Goal: Task Accomplishment & Management: Manage account settings

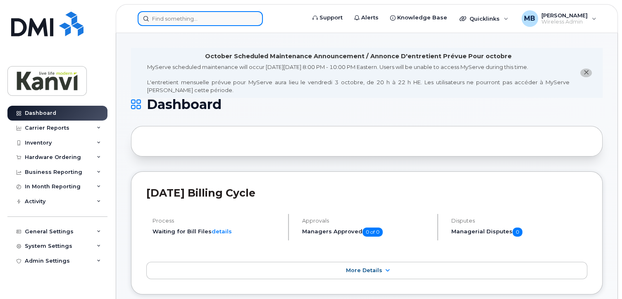
click at [157, 19] on input at bounding box center [200, 18] width 125 height 15
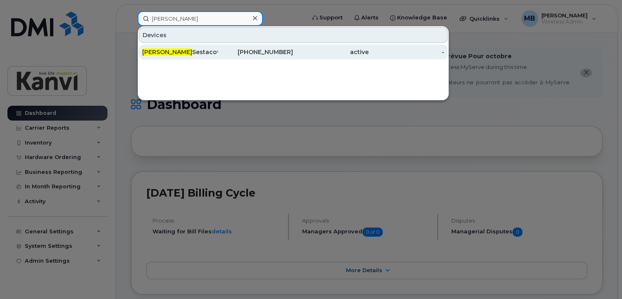
type input "alex"
click at [148, 51] on span "Alex" at bounding box center [167, 51] width 50 height 7
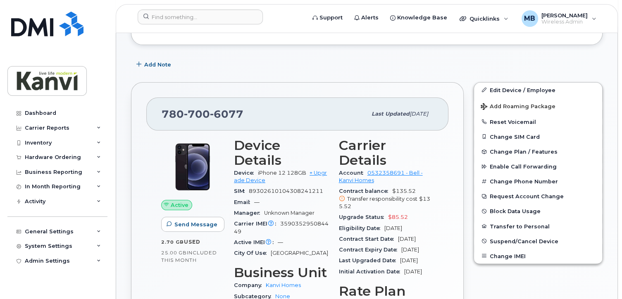
scroll to position [165, 0]
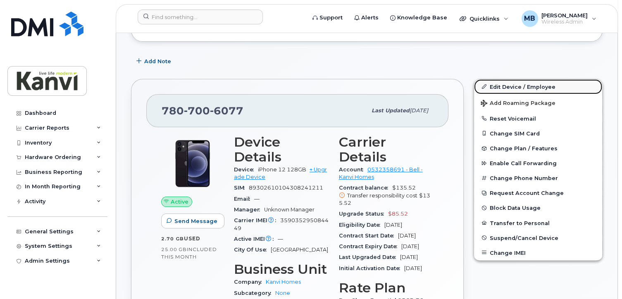
click at [498, 79] on link "Edit Device / Employee" at bounding box center [538, 86] width 128 height 15
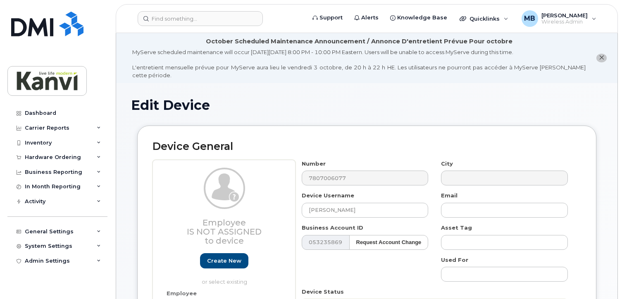
select select "19999667"
select select "20108006"
drag, startPoint x: 370, startPoint y: 207, endPoint x: 283, endPoint y: 209, distance: 87.6
click at [283, 209] on div "Employee Is not assigned to device Create new or select existing Employee Selec…" at bounding box center [366, 268] width 428 height 216
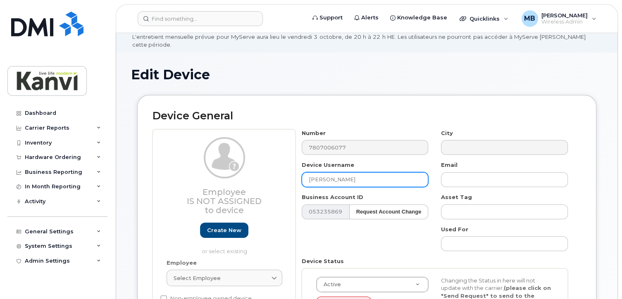
scroll to position [124, 0]
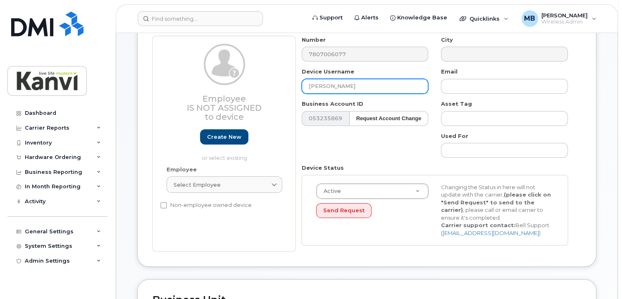
type input "Phil Pare"
click at [256, 216] on div "Employee Is not assigned to device Create new or select existing Employee Selec…" at bounding box center [223, 144] width 143 height 216
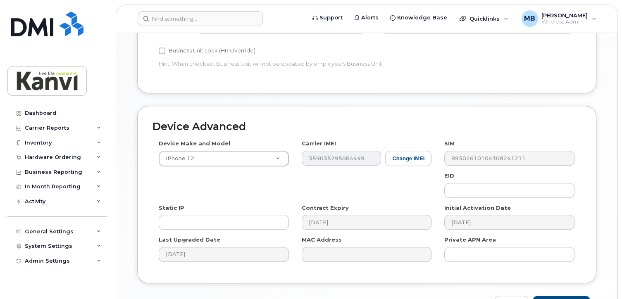
scroll to position [483, 0]
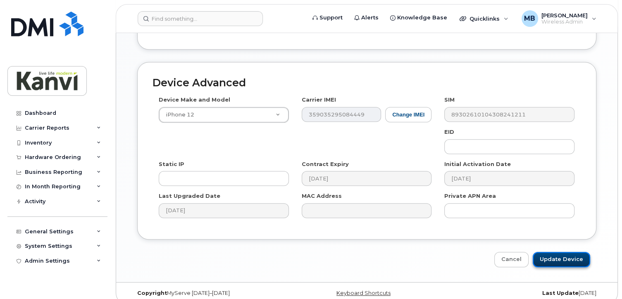
click at [552, 252] on input "Update Device" at bounding box center [561, 259] width 57 height 15
type input "Saving..."
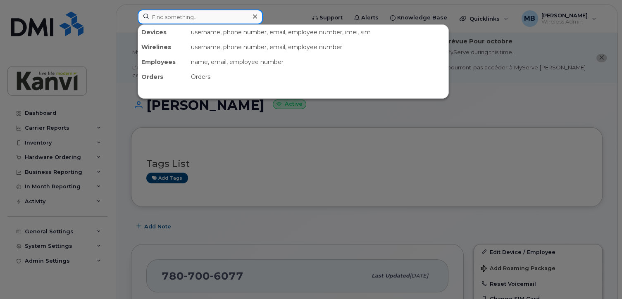
click at [187, 19] on input at bounding box center [200, 17] width 125 height 15
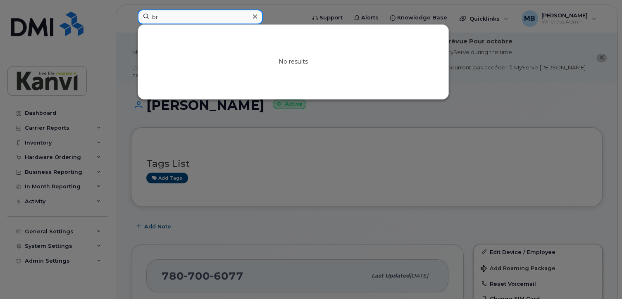
type input "b"
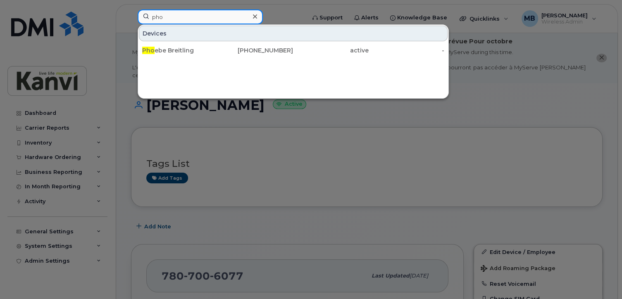
type input "pho"
click at [258, 16] on div at bounding box center [255, 17] width 12 height 12
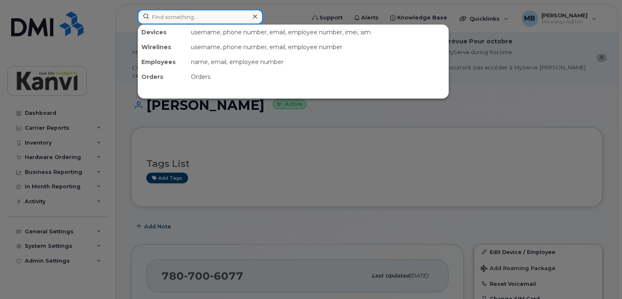
click at [197, 21] on input at bounding box center [200, 17] width 125 height 15
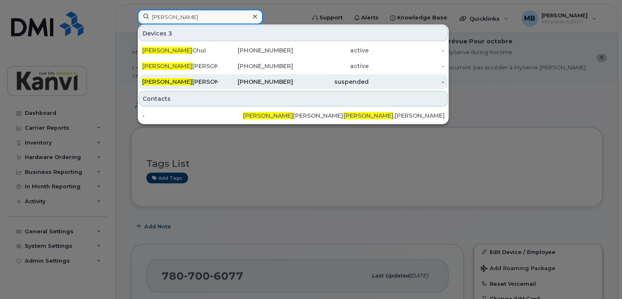
type input "chris"
click at [319, 83] on div "suspended" at bounding box center [331, 82] width 76 height 8
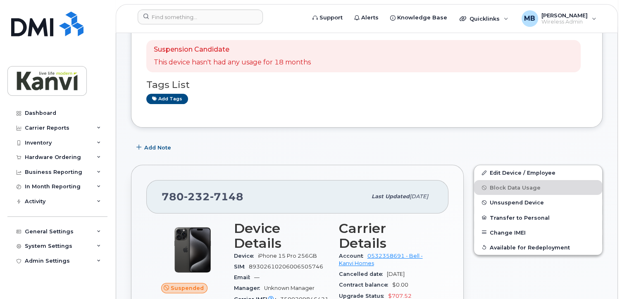
scroll to position [124, 0]
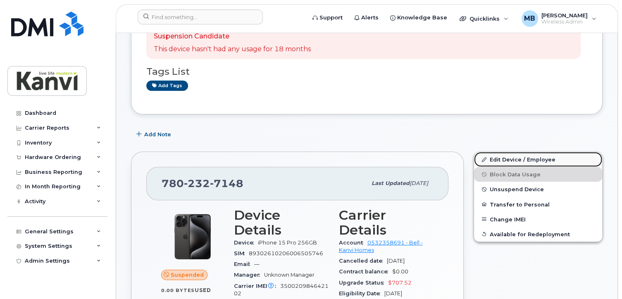
click at [514, 153] on link "Edit Device / Employee" at bounding box center [538, 159] width 128 height 15
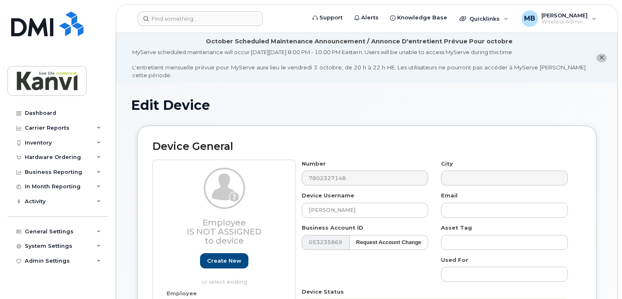
select select "19999667"
select select "20108006"
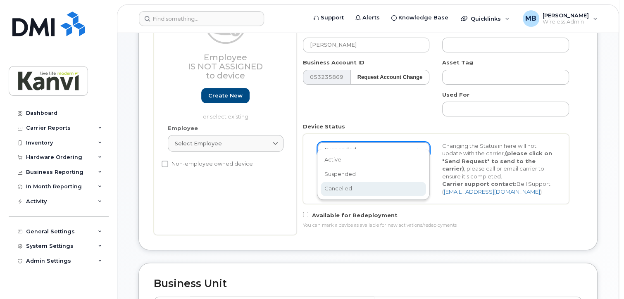
scroll to position [0, 2]
select select "cancelled"
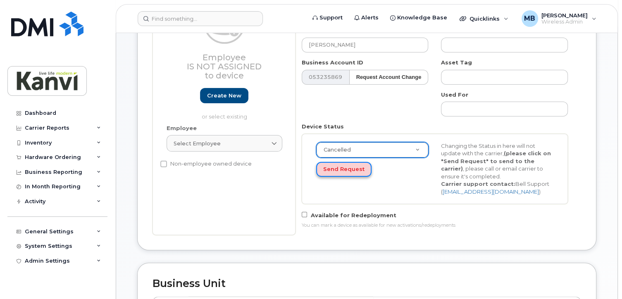
click at [342, 162] on button "Send Request" at bounding box center [343, 169] width 55 height 15
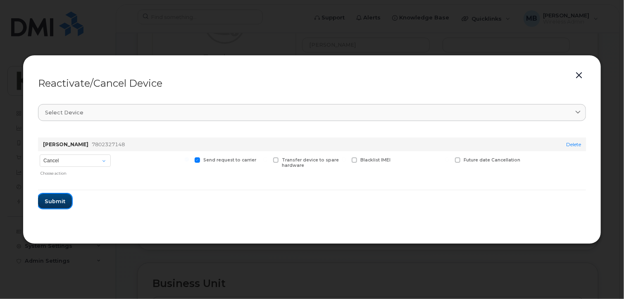
click at [55, 198] on span "Submit" at bounding box center [55, 202] width 21 height 8
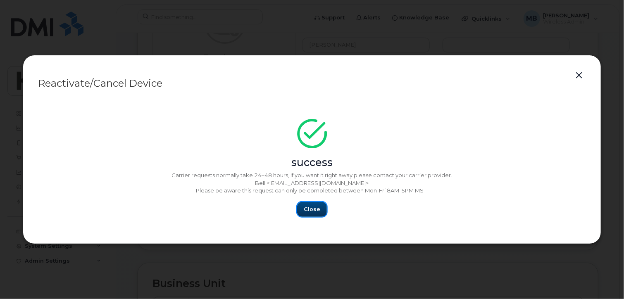
click at [309, 211] on span "Close" at bounding box center [312, 209] width 17 height 8
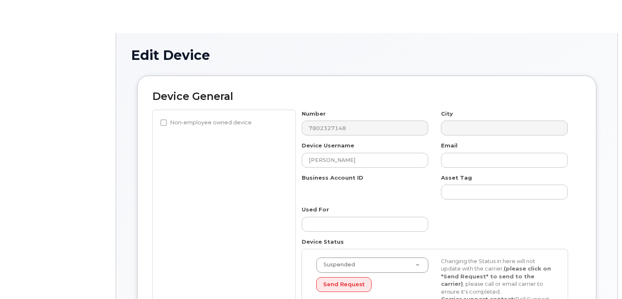
select select "19999667"
select select "20108006"
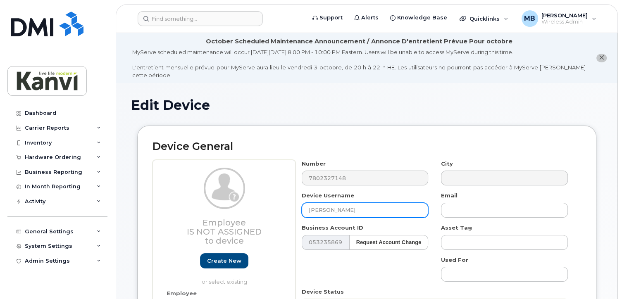
drag, startPoint x: 347, startPoint y: 202, endPoint x: 295, endPoint y: 199, distance: 51.8
click at [295, 199] on div "Device Username [PERSON_NAME]" at bounding box center [365, 205] width 140 height 26
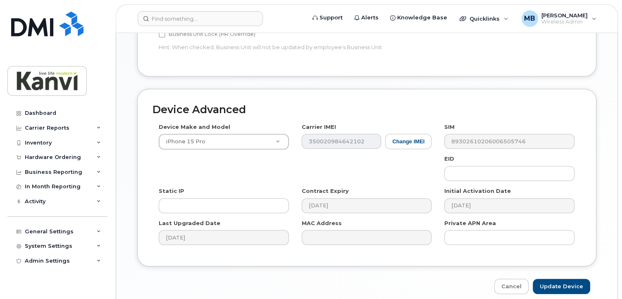
scroll to position [509, 0]
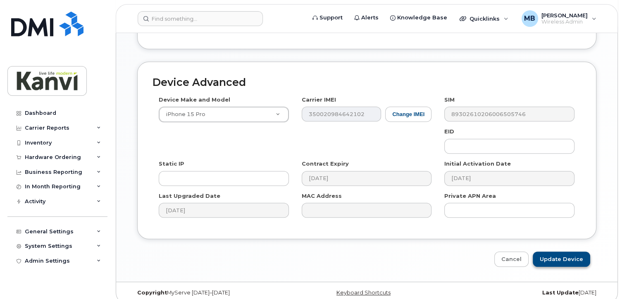
type input "Kanvi Spare"
click at [579, 252] on input "Update Device" at bounding box center [561, 259] width 57 height 15
type input "Saving..."
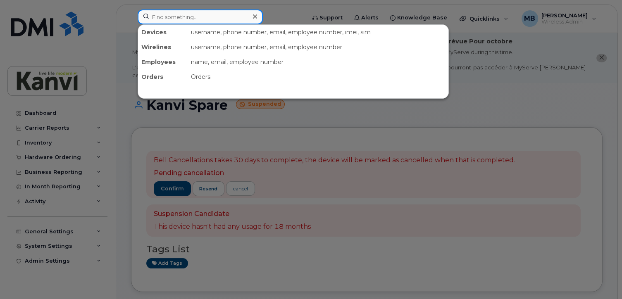
click at [188, 18] on input at bounding box center [200, 17] width 125 height 15
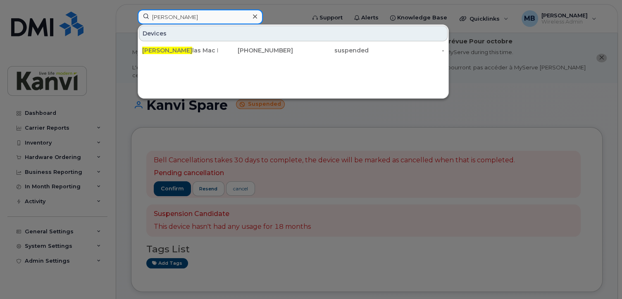
type input "Douglas"
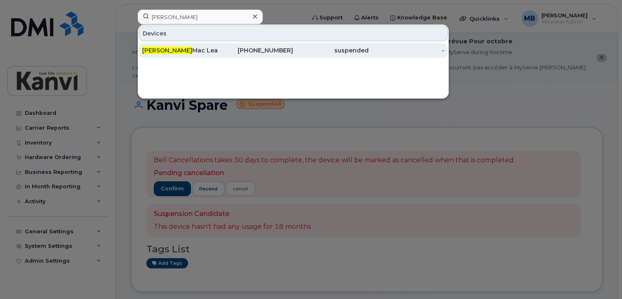
click at [191, 50] on div "Douglas Mac Lean" at bounding box center [180, 50] width 76 height 8
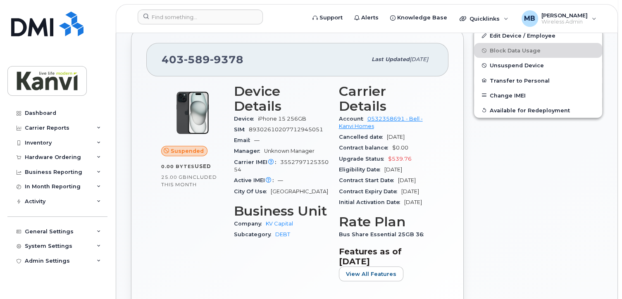
scroll to position [165, 0]
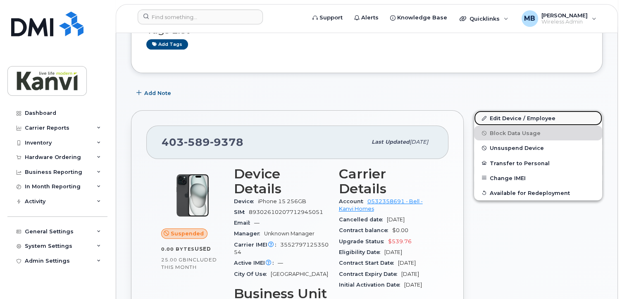
click at [517, 111] on link "Edit Device / Employee" at bounding box center [538, 118] width 128 height 15
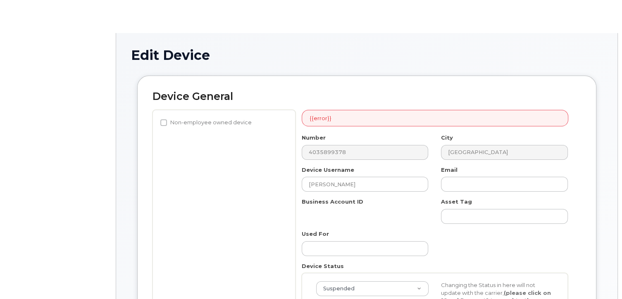
select select "19999668"
select select "34831612"
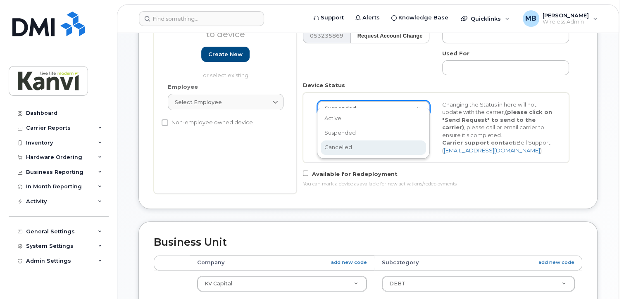
scroll to position [0, 2]
select select "cancelled"
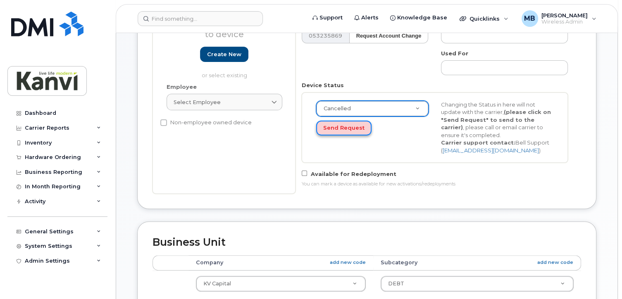
click at [349, 121] on button "Send Request" at bounding box center [343, 128] width 55 height 15
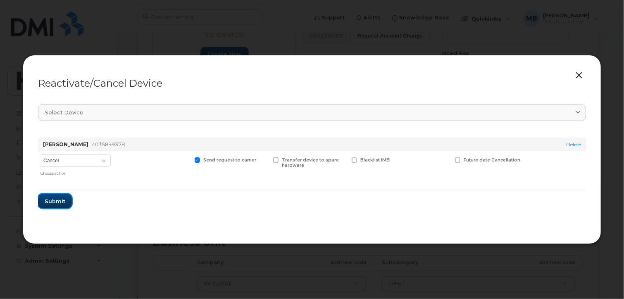
click at [59, 200] on span "Submit" at bounding box center [55, 202] width 21 height 8
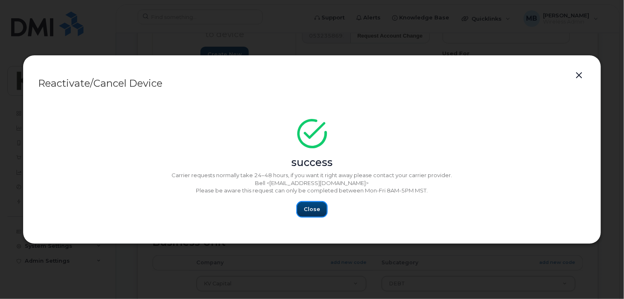
click at [302, 209] on button "Close" at bounding box center [312, 209] width 30 height 15
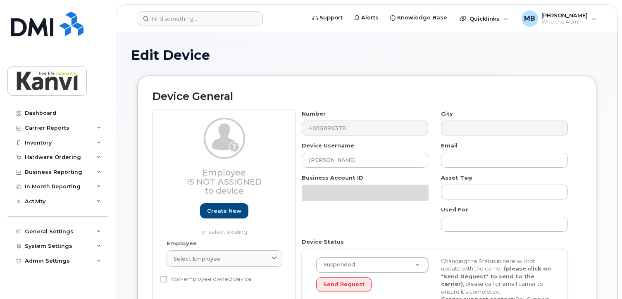
select select "19999668"
select select "34831612"
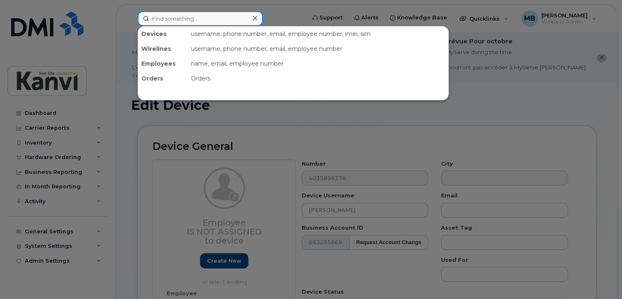
click at [172, 13] on input at bounding box center [200, 18] width 125 height 15
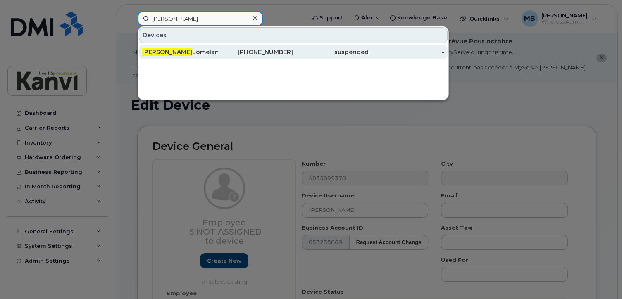
type input "[PERSON_NAME]"
click at [177, 55] on div "Erik Lomeland" at bounding box center [180, 52] width 76 height 8
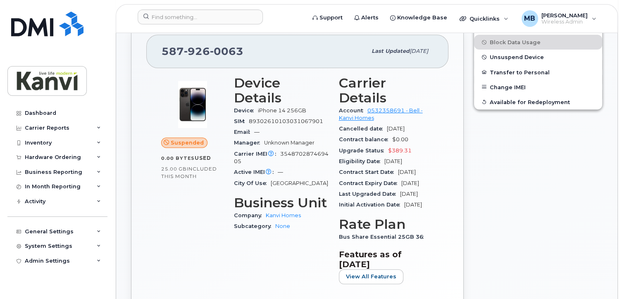
scroll to position [207, 0]
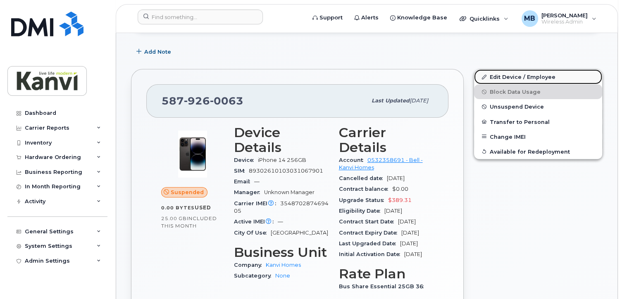
click at [504, 69] on link "Edit Device / Employee" at bounding box center [538, 76] width 128 height 15
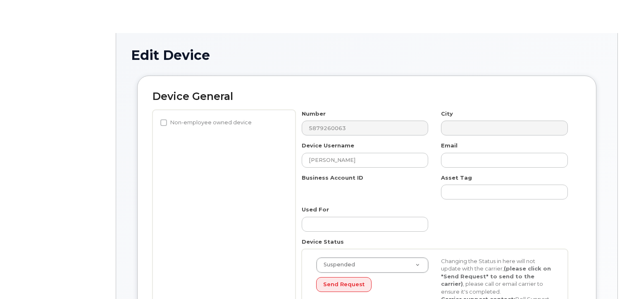
select select "19999667"
select select "20108006"
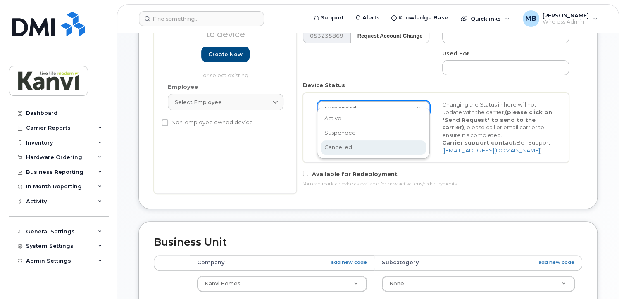
scroll to position [0, 2]
select select "cancelled"
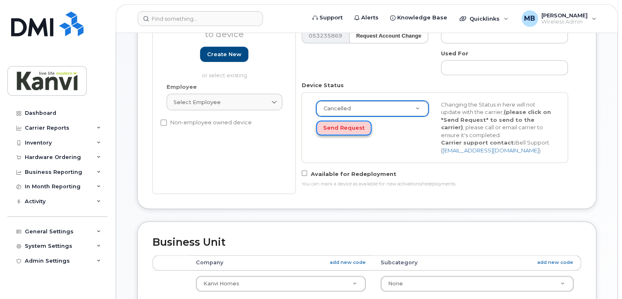
click at [332, 121] on button "Send Request" at bounding box center [343, 128] width 55 height 15
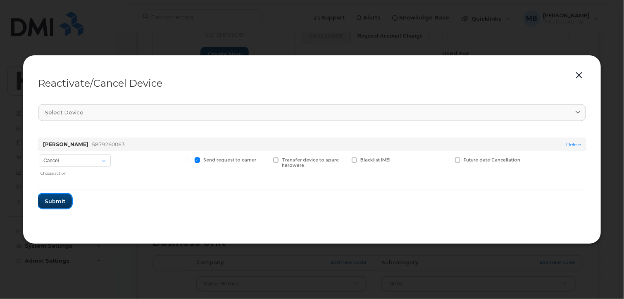
click at [57, 196] on button "Submit" at bounding box center [55, 201] width 34 height 15
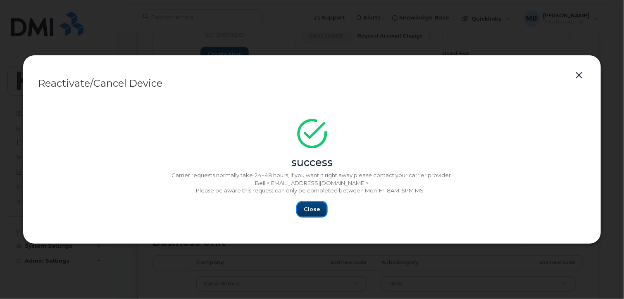
click at [312, 207] on span "Close" at bounding box center [312, 209] width 17 height 8
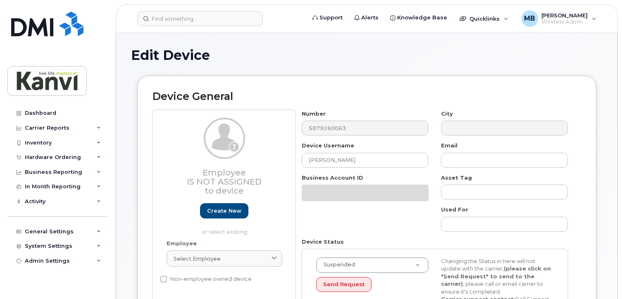
select select "19999667"
select select "20108006"
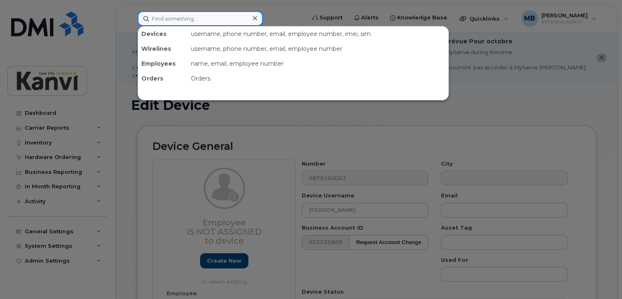
click at [196, 19] on input at bounding box center [200, 18] width 125 height 15
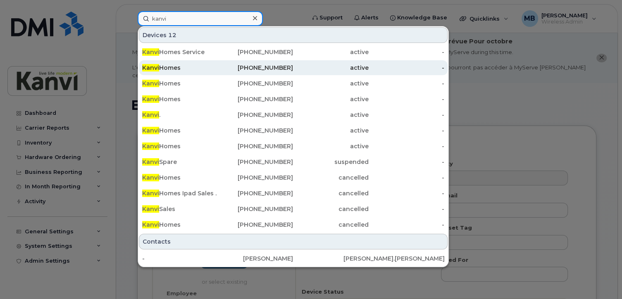
type input "kanvi"
click at [164, 67] on div "Kanvi Homes" at bounding box center [180, 68] width 76 height 8
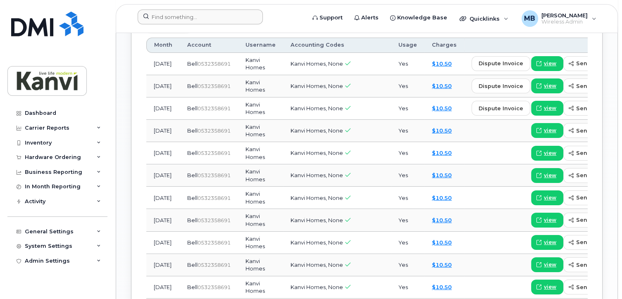
scroll to position [537, 0]
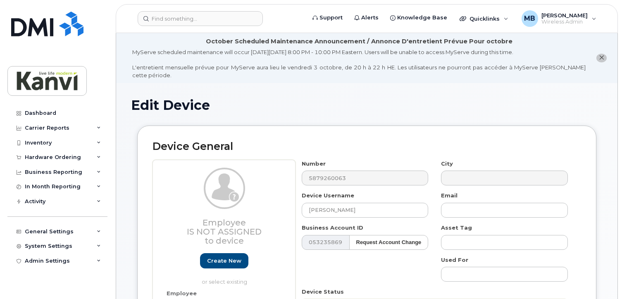
select select "19999667"
select select "20108006"
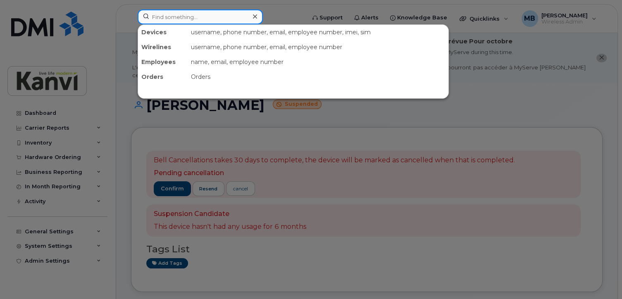
click at [192, 17] on input at bounding box center [200, 17] width 125 height 15
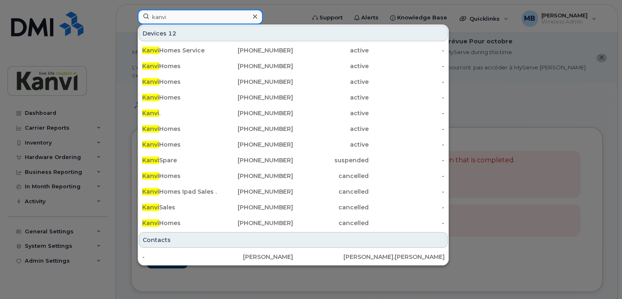
type input "Kanvi"
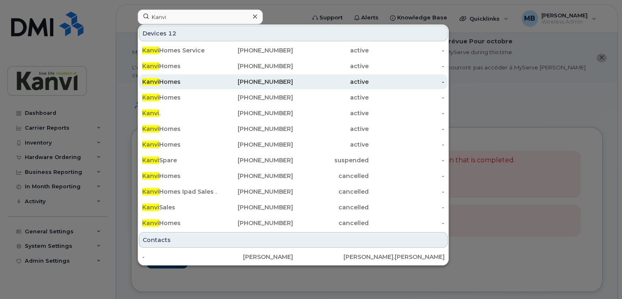
click at [166, 79] on div "Kanvi Homes" at bounding box center [180, 82] width 76 height 8
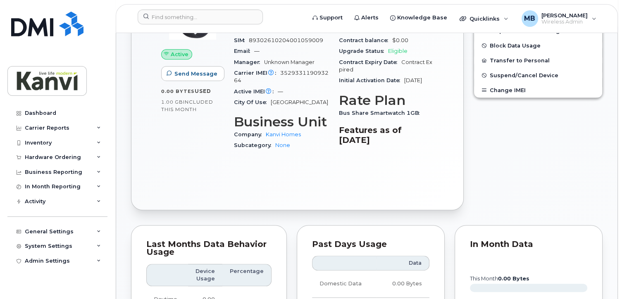
scroll to position [331, 0]
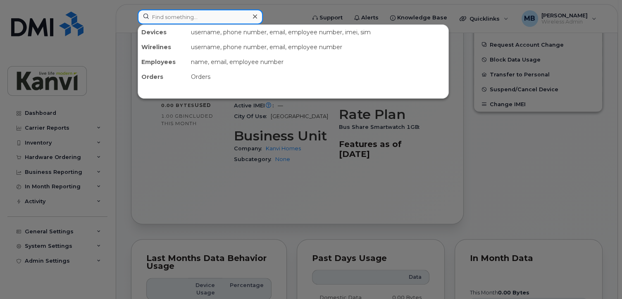
click at [174, 20] on input at bounding box center [200, 17] width 125 height 15
type input "Kanvi"
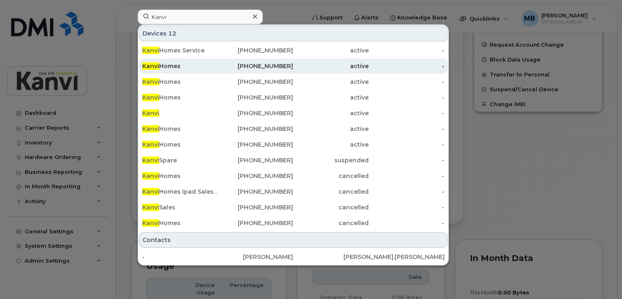
click at [226, 68] on div "[PHONE_NUMBER]" at bounding box center [256, 66] width 76 height 8
click at [226, 68] on div "587-357-8003" at bounding box center [256, 66] width 76 height 8
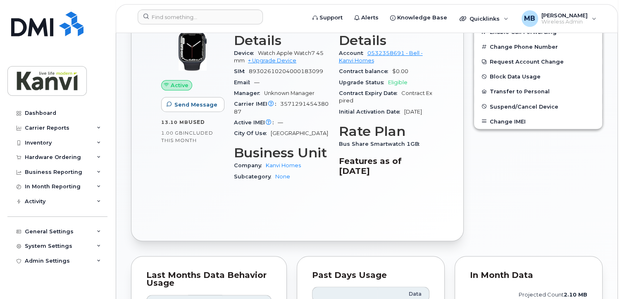
scroll to position [240, 0]
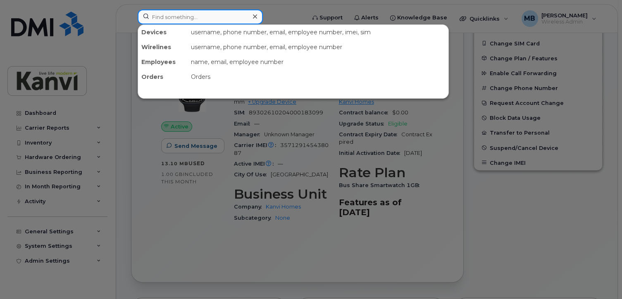
click at [174, 18] on input at bounding box center [200, 17] width 125 height 15
type input "Mike"
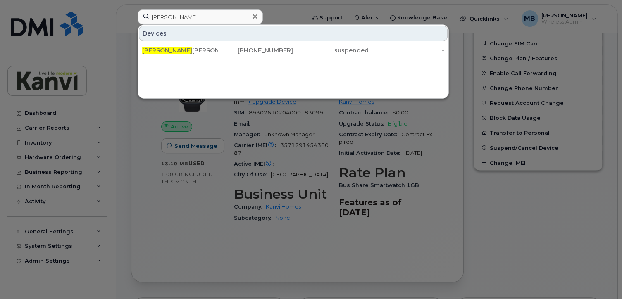
click at [253, 15] on icon at bounding box center [255, 16] width 4 height 4
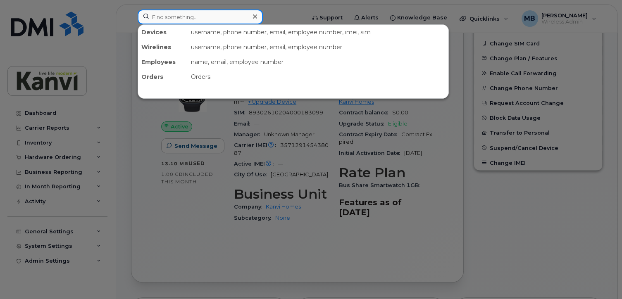
click at [157, 18] on input at bounding box center [200, 17] width 125 height 15
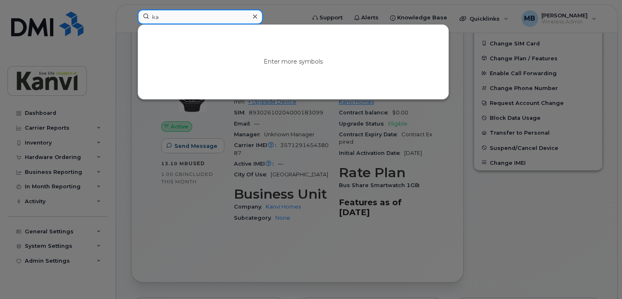
type input "Kanvi"
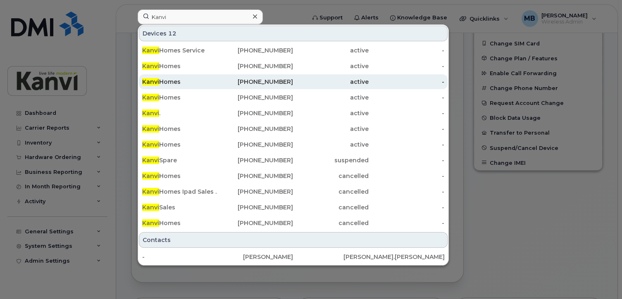
click at [254, 78] on div "[PHONE_NUMBER]" at bounding box center [256, 82] width 76 height 8
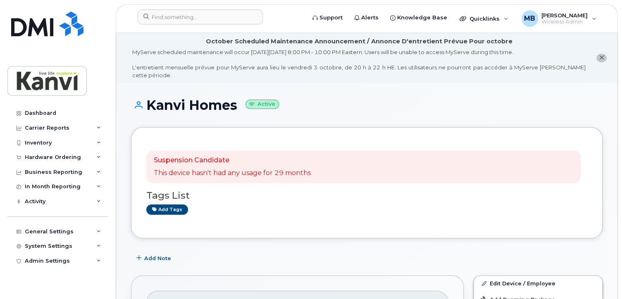
scroll to position [124, 0]
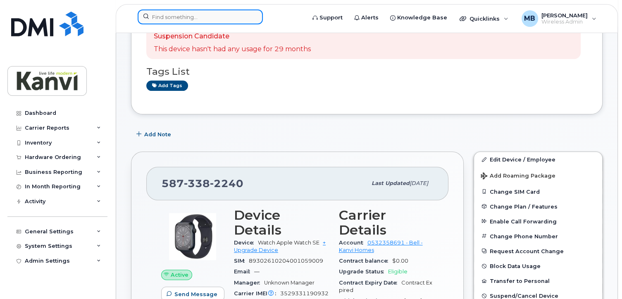
click at [167, 16] on input at bounding box center [200, 17] width 125 height 15
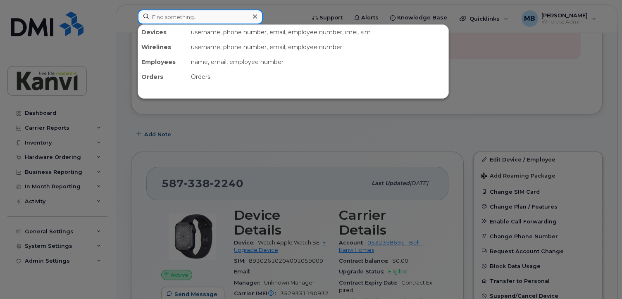
type input "Kanvi"
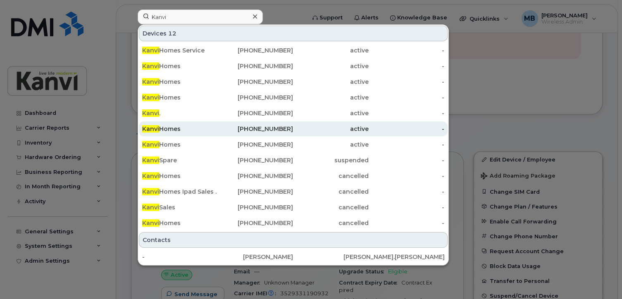
click at [185, 128] on div "Kanvi Homes" at bounding box center [180, 129] width 76 height 8
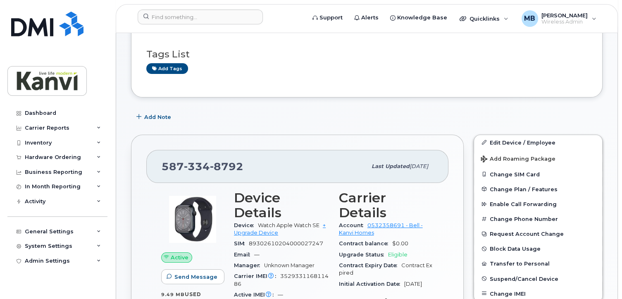
scroll to position [124, 0]
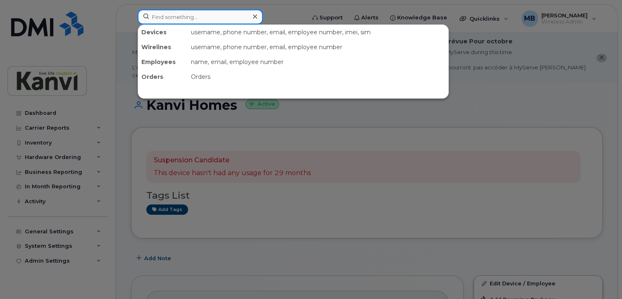
click at [173, 18] on input at bounding box center [200, 17] width 125 height 15
type input "Kanvi"
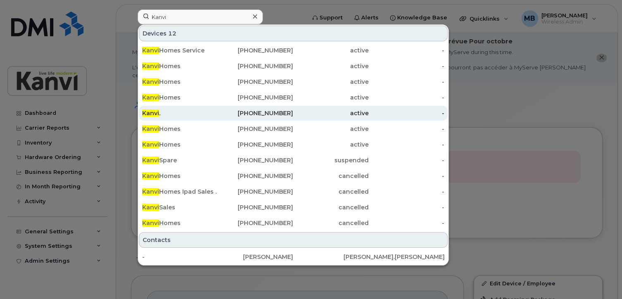
click at [266, 112] on div "[PHONE_NUMBER]" at bounding box center [256, 113] width 76 height 8
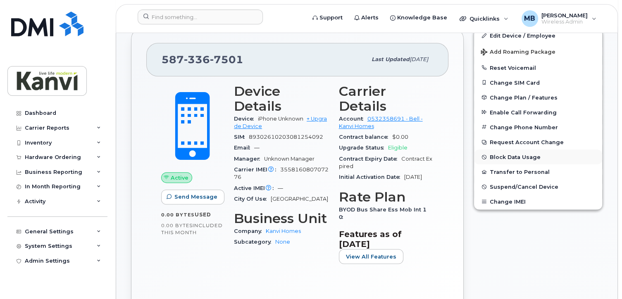
scroll to position [165, 0]
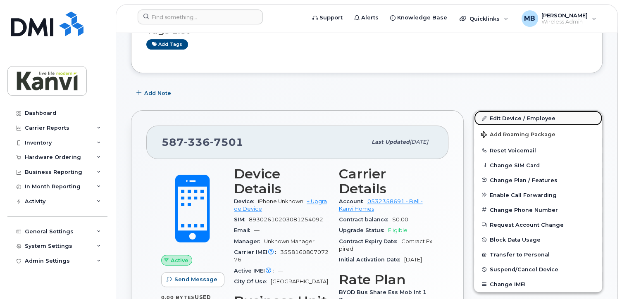
click at [499, 111] on link "Edit Device / Employee" at bounding box center [538, 118] width 128 height 15
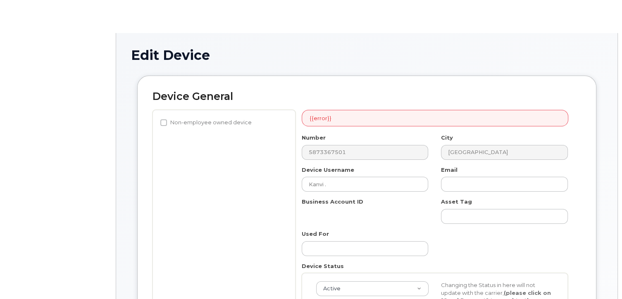
select select "19999667"
select select "20108006"
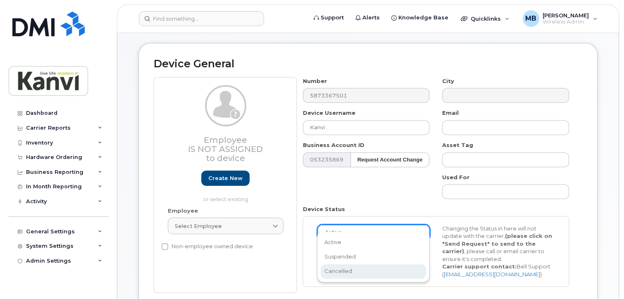
scroll to position [0, 2]
select select "cancelled"
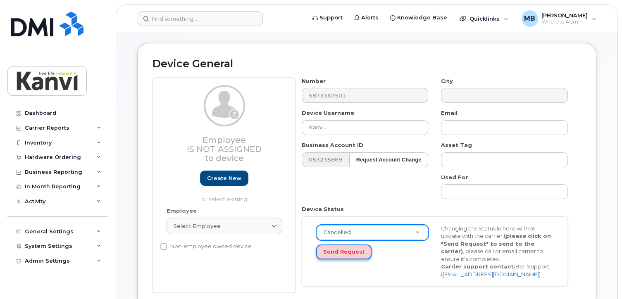
click at [341, 245] on button "Send Request" at bounding box center [343, 252] width 55 height 15
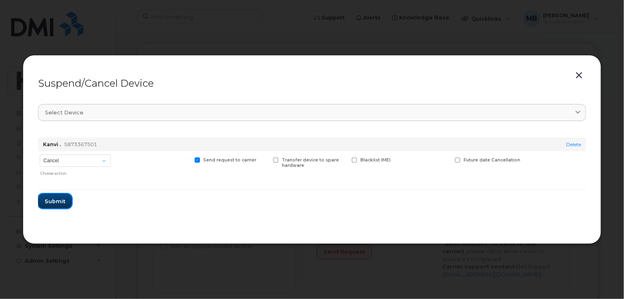
click at [59, 196] on button "Submit" at bounding box center [55, 201] width 34 height 15
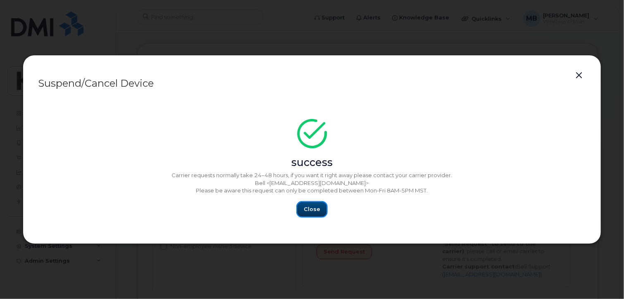
click at [306, 209] on span "Close" at bounding box center [312, 209] width 17 height 8
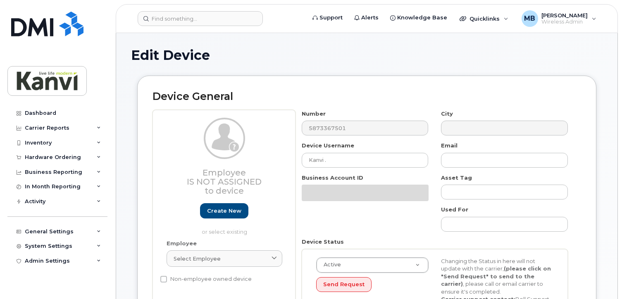
select select "19999667"
select select "20108006"
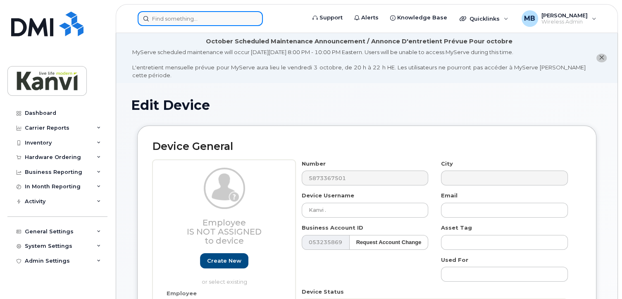
click at [160, 17] on input at bounding box center [200, 18] width 125 height 15
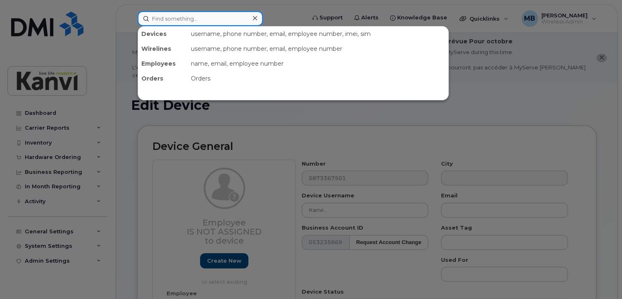
click at [160, 17] on input at bounding box center [200, 18] width 125 height 15
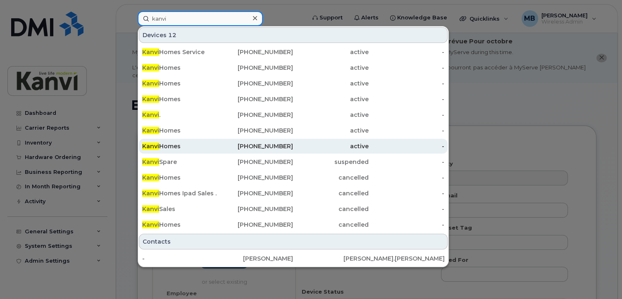
type input "kanvi"
click at [180, 145] on div "Kanvi Homes" at bounding box center [180, 146] width 76 height 8
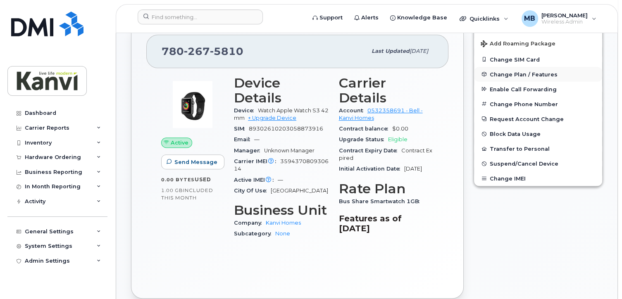
scroll to position [165, 0]
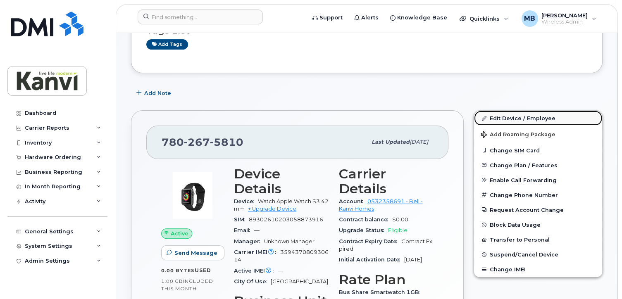
click at [498, 111] on link "Edit Device / Employee" at bounding box center [538, 118] width 128 height 15
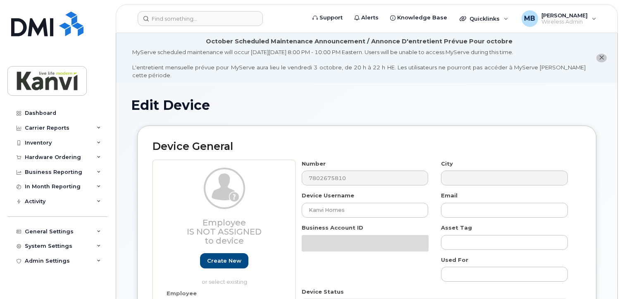
select select "19999667"
select select "20108006"
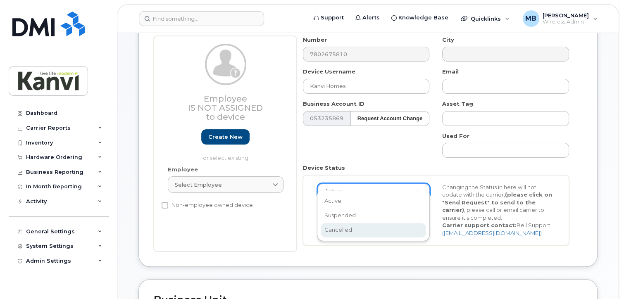
scroll to position [0, 2]
select select "cancelled"
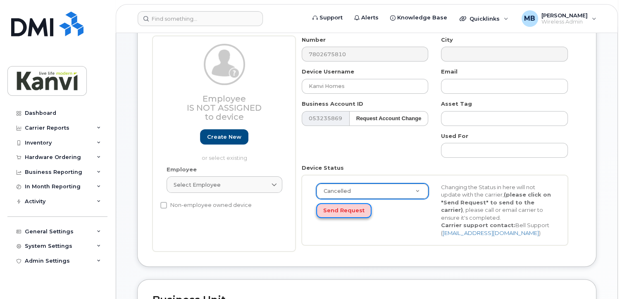
click at [339, 203] on button "Send Request" at bounding box center [343, 210] width 55 height 15
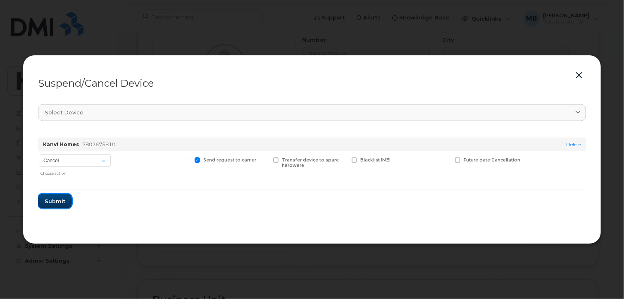
click at [58, 201] on span "Submit" at bounding box center [55, 202] width 21 height 8
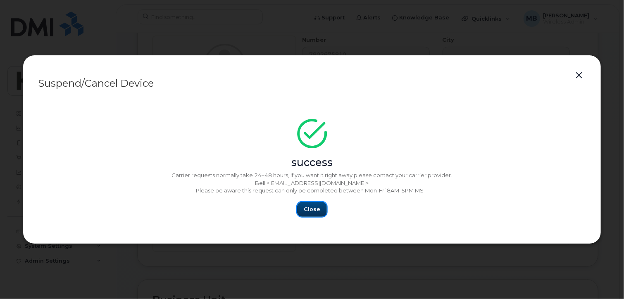
click at [300, 209] on button "Close" at bounding box center [312, 209] width 30 height 15
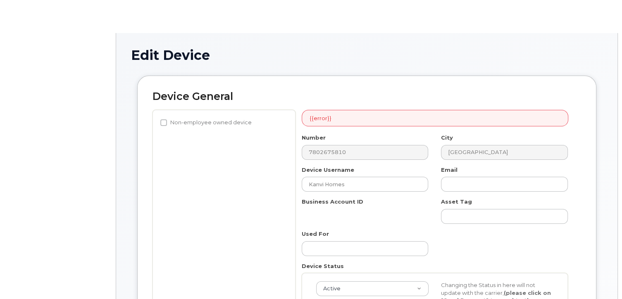
select select "19999667"
select select "20108006"
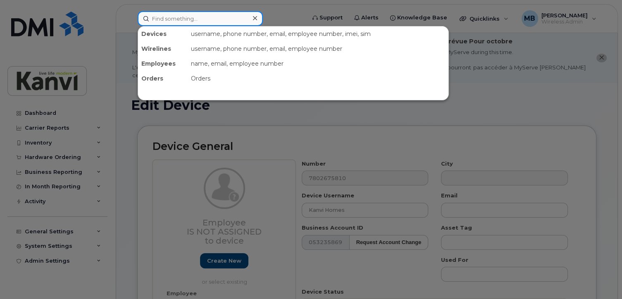
click at [192, 23] on input at bounding box center [200, 18] width 125 height 15
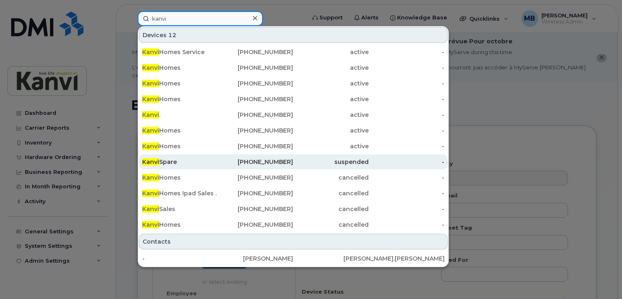
type input "kanvi"
click at [165, 165] on div "Kanvi Spare" at bounding box center [180, 162] width 76 height 8
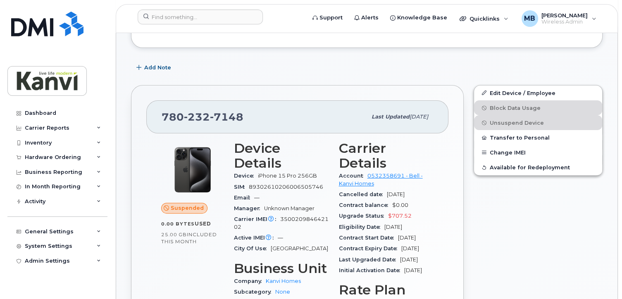
scroll to position [248, 0]
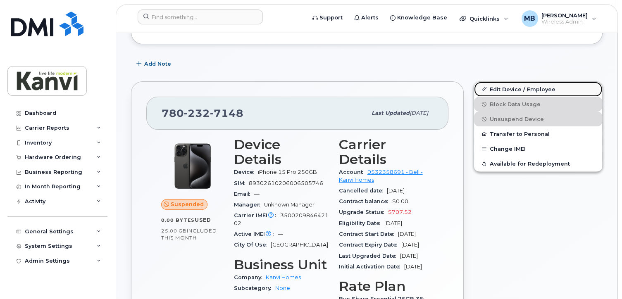
click at [538, 82] on link "Edit Device / Employee" at bounding box center [538, 89] width 128 height 15
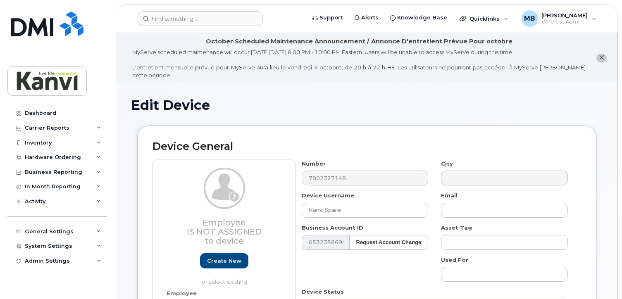
select select "19999667"
select select "20108006"
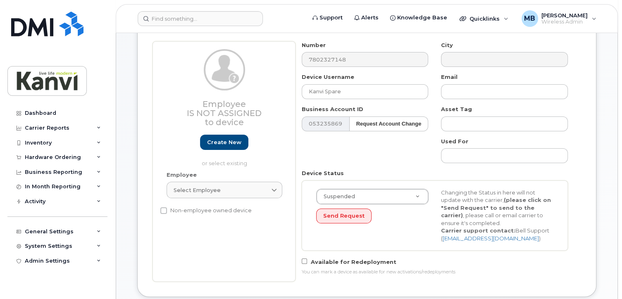
scroll to position [124, 0]
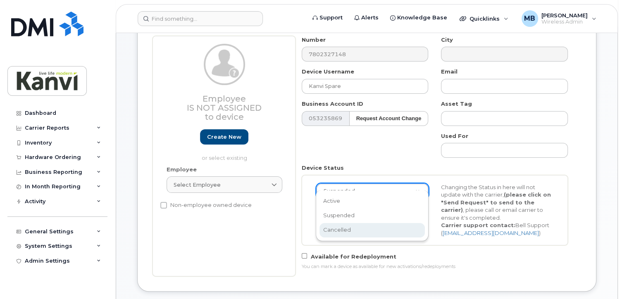
select select "cancelled"
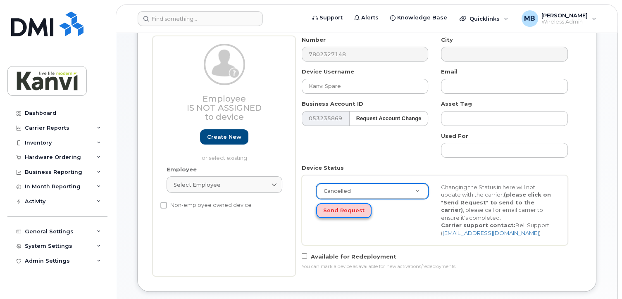
click at [343, 203] on button "Send Request" at bounding box center [343, 210] width 55 height 15
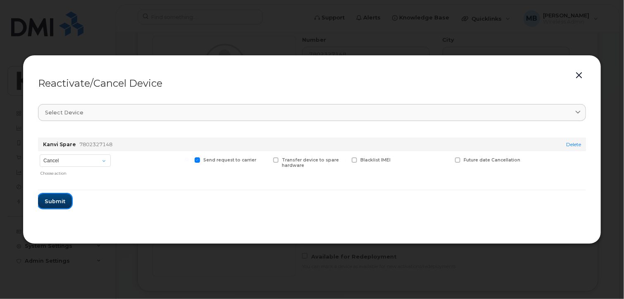
click at [61, 202] on span "Submit" at bounding box center [55, 202] width 21 height 8
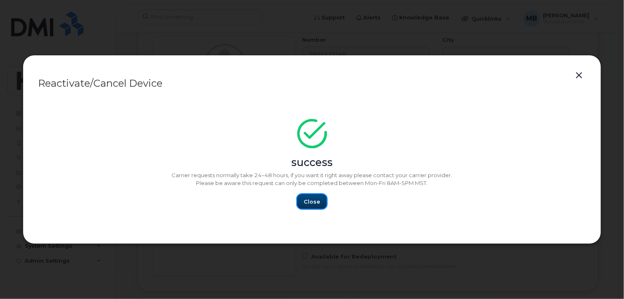
drag, startPoint x: 316, startPoint y: 199, endPoint x: 203, endPoint y: 84, distance: 161.0
click at [316, 199] on span "Close" at bounding box center [312, 202] width 17 height 8
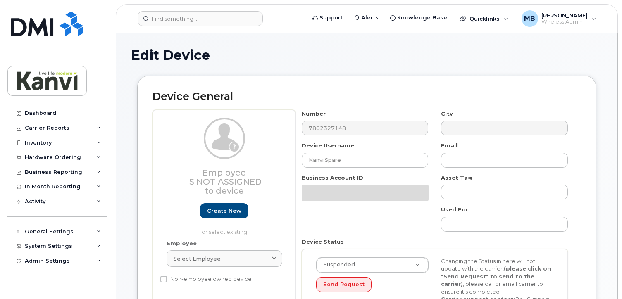
select select "19999667"
select select "20108006"
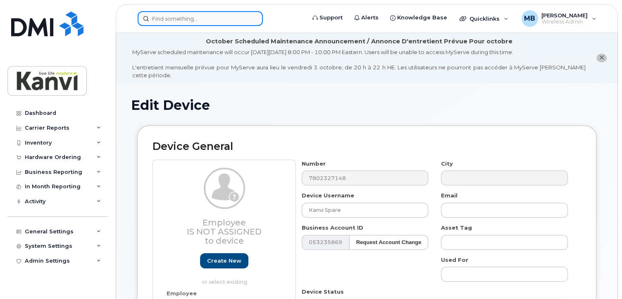
click at [174, 24] on input at bounding box center [200, 18] width 125 height 15
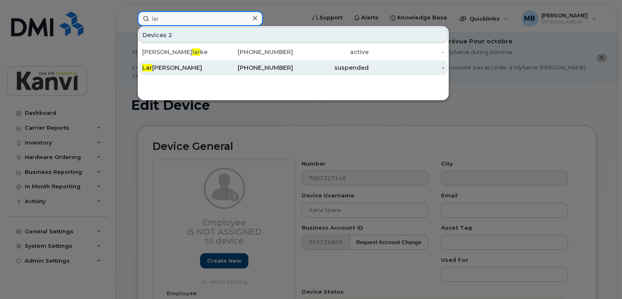
type input "lar"
click at [179, 64] on div "Lar issa Hopp" at bounding box center [180, 68] width 76 height 8
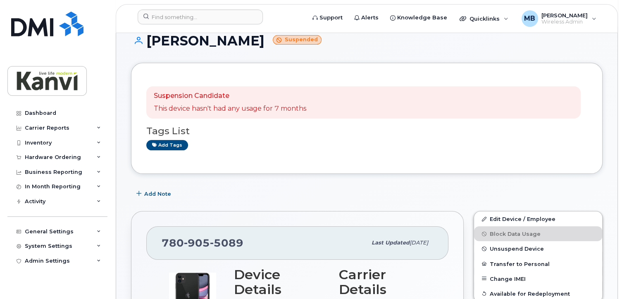
scroll to position [124, 0]
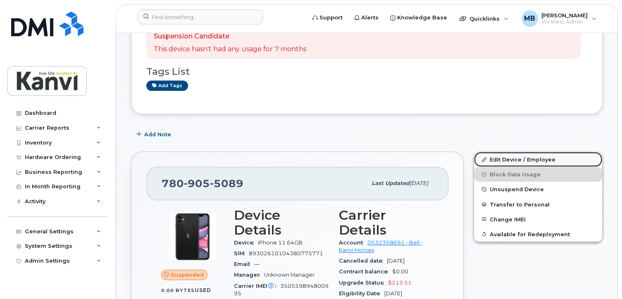
click at [503, 152] on link "Edit Device / Employee" at bounding box center [538, 159] width 128 height 15
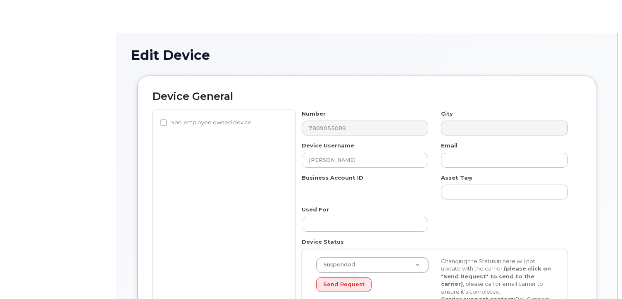
select select "19999667"
select select "20108006"
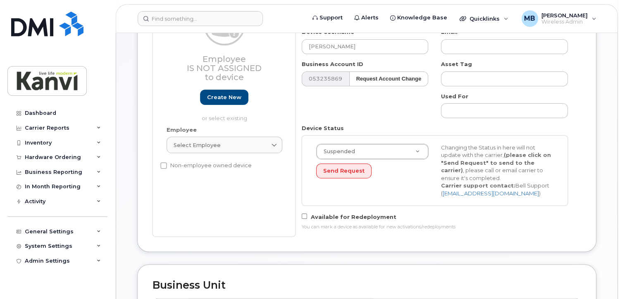
scroll to position [165, 0]
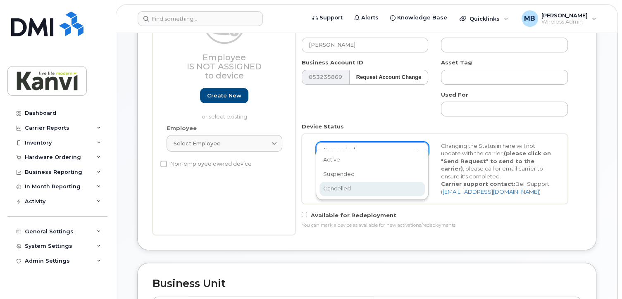
select select "cancelled"
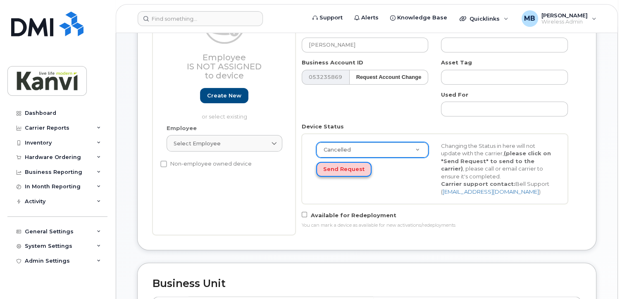
click at [338, 162] on button "Send Request" at bounding box center [343, 169] width 55 height 15
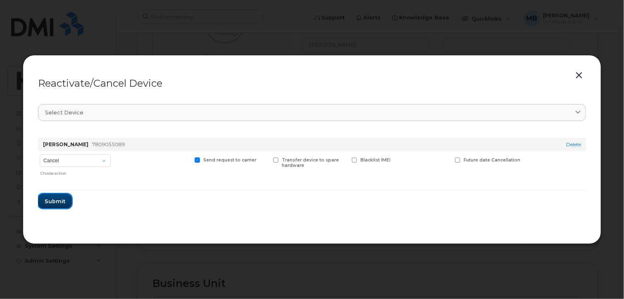
click at [60, 202] on span "Submit" at bounding box center [55, 202] width 21 height 8
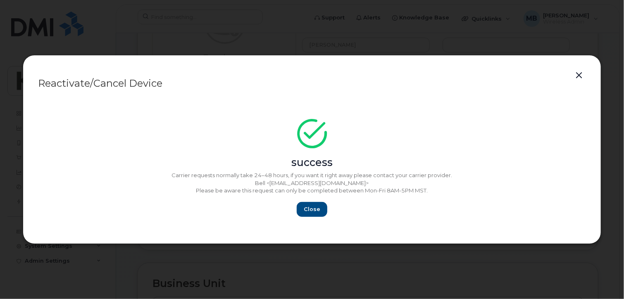
click at [38, 26] on div at bounding box center [312, 149] width 624 height 299
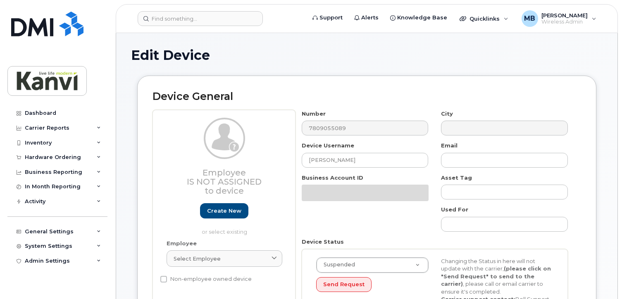
select select "19999667"
select select "20108006"
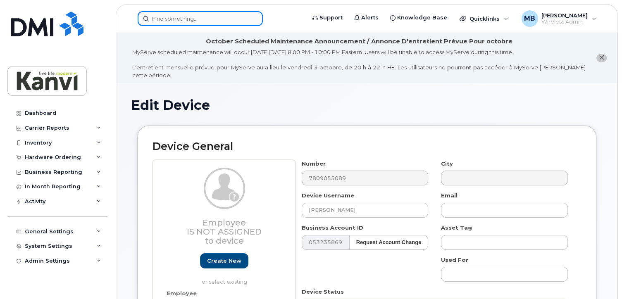
click at [178, 16] on input at bounding box center [200, 18] width 125 height 15
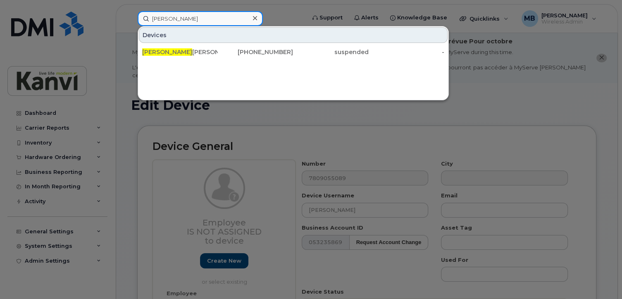
drag, startPoint x: 194, startPoint y: 20, endPoint x: 107, endPoint y: 19, distance: 87.6
click at [131, 18] on div "mike Devices Mike Sagert 403-462-3211 suspended -" at bounding box center [219, 18] width 176 height 15
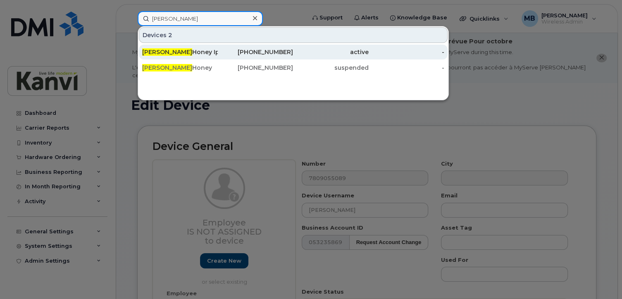
type input "troy"
click at [190, 50] on div "Troy Honey Ipad" at bounding box center [180, 52] width 76 height 8
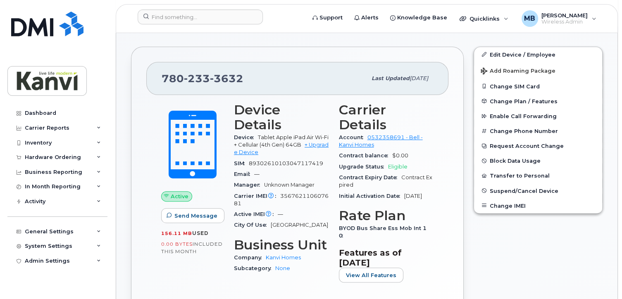
scroll to position [207, 0]
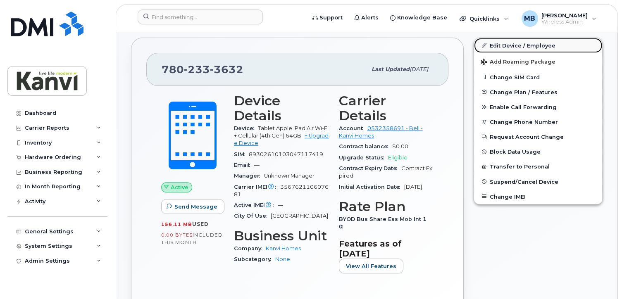
click at [538, 38] on link "Edit Device / Employee" at bounding box center [538, 45] width 128 height 15
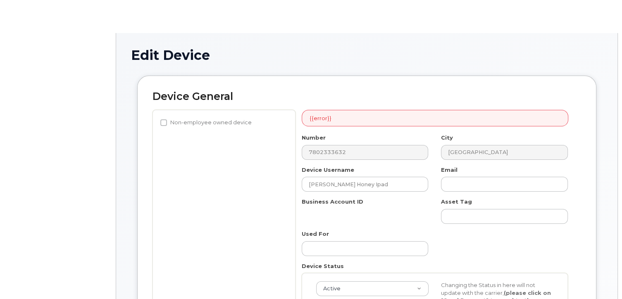
select select "19999667"
select select "20108006"
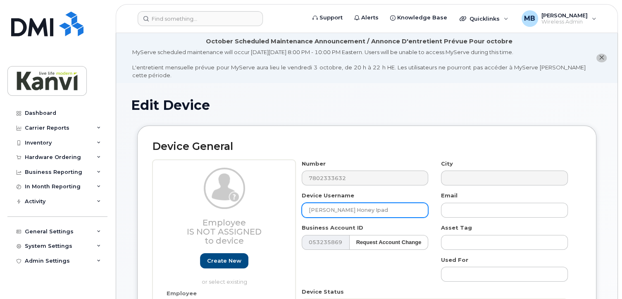
drag, startPoint x: 337, startPoint y: 201, endPoint x: 292, endPoint y: 200, distance: 45.5
click at [292, 200] on div "Employee Is not assigned to device Create new or select existing Employee Selec…" at bounding box center [366, 268] width 428 height 216
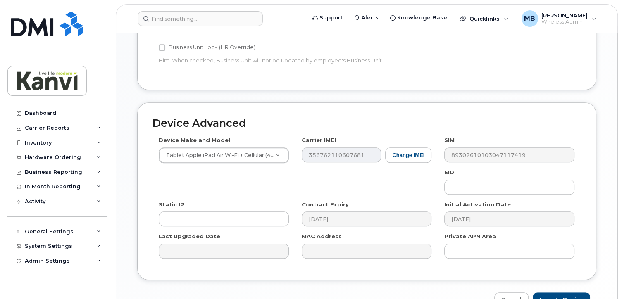
scroll to position [483, 0]
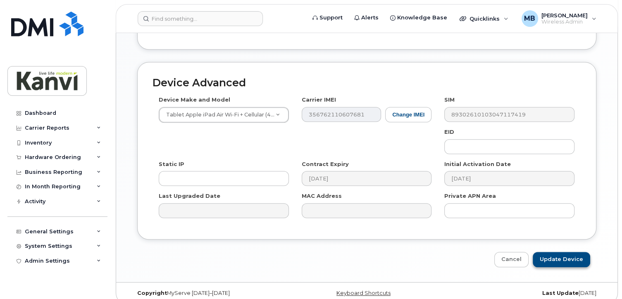
type input "[PERSON_NAME] Ipad"
click at [564, 252] on input "Update Device" at bounding box center [561, 259] width 57 height 15
type input "Saving..."
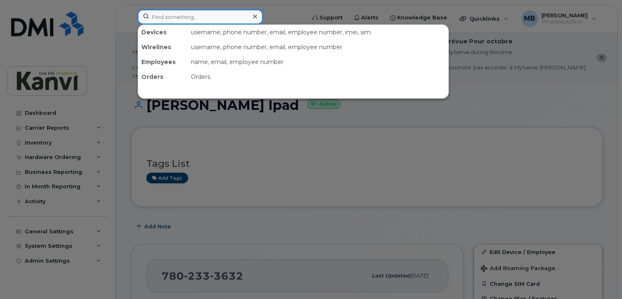
click at [171, 21] on input at bounding box center [200, 17] width 125 height 15
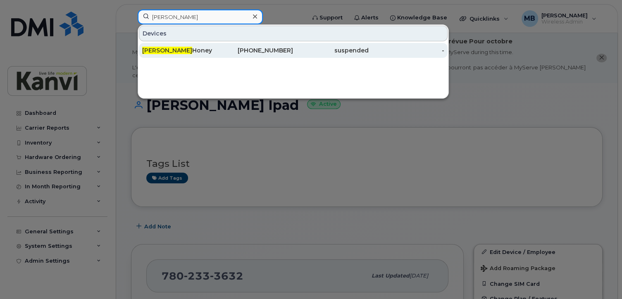
type input "[PERSON_NAME]"
click at [279, 50] on div "[PHONE_NUMBER]" at bounding box center [256, 50] width 76 height 8
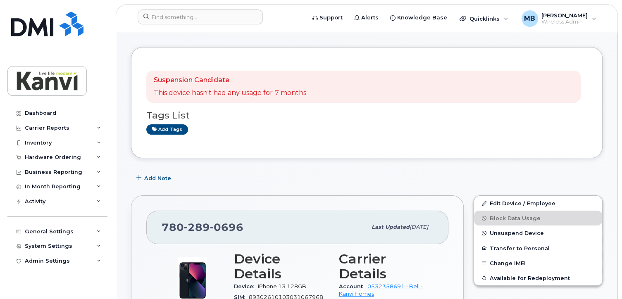
scroll to position [33, 0]
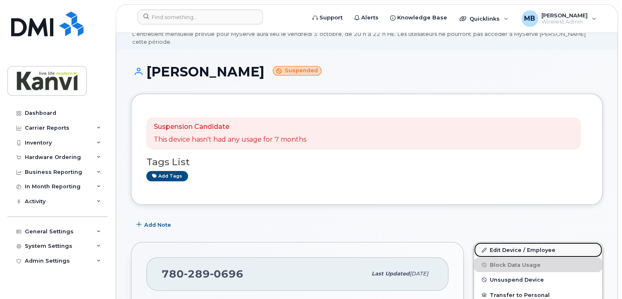
click at [502, 243] on link "Edit Device / Employee" at bounding box center [538, 250] width 128 height 15
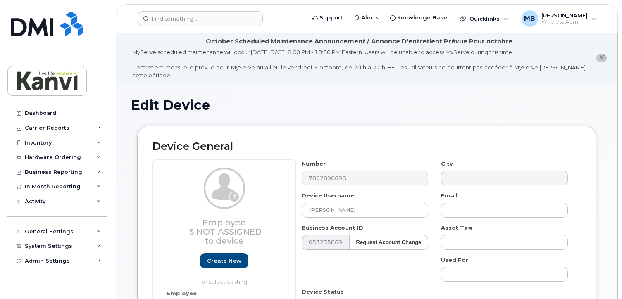
select select "19999667"
select select "20108006"
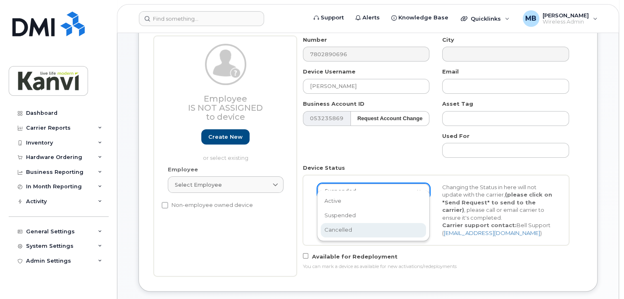
scroll to position [0, 2]
select select "cancelled"
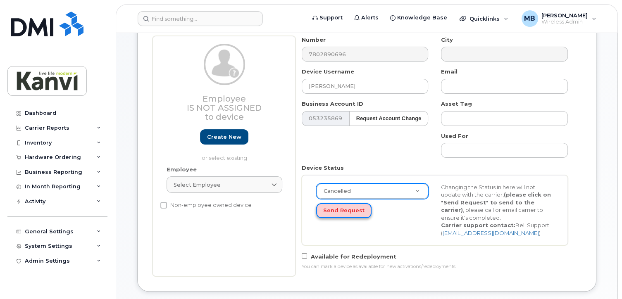
click at [340, 203] on button "Send Request" at bounding box center [343, 210] width 55 height 15
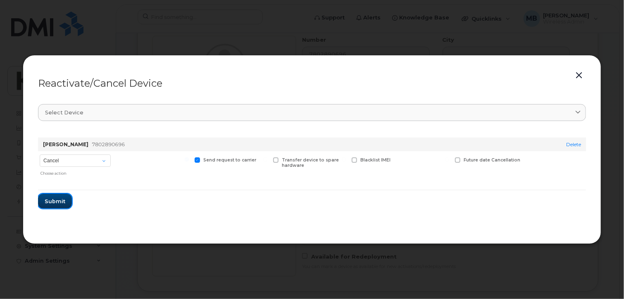
click at [57, 200] on span "Submit" at bounding box center [55, 202] width 21 height 8
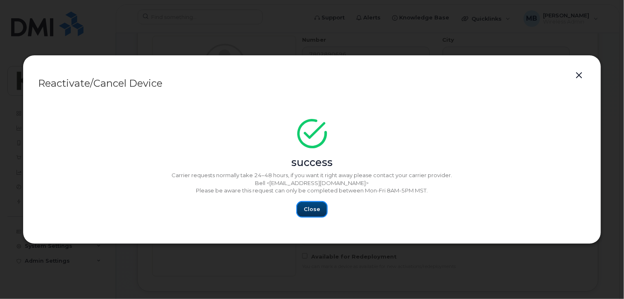
click at [312, 207] on span "Close" at bounding box center [312, 209] width 17 height 8
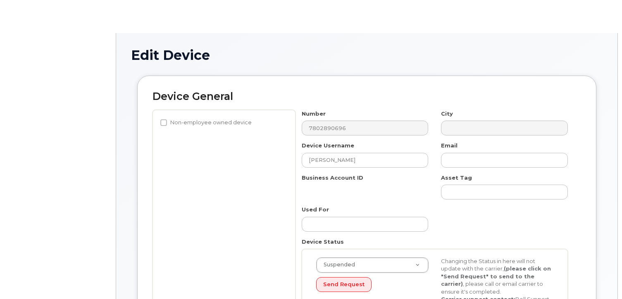
select select "19999667"
select select "20108006"
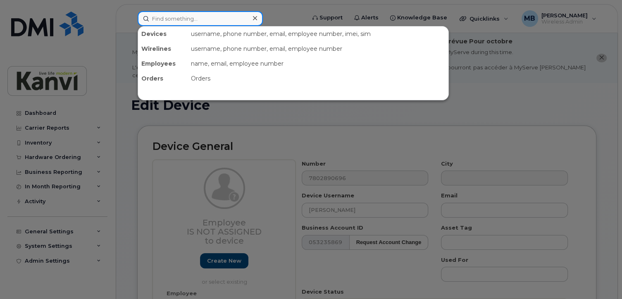
click at [162, 21] on input at bounding box center [200, 18] width 125 height 15
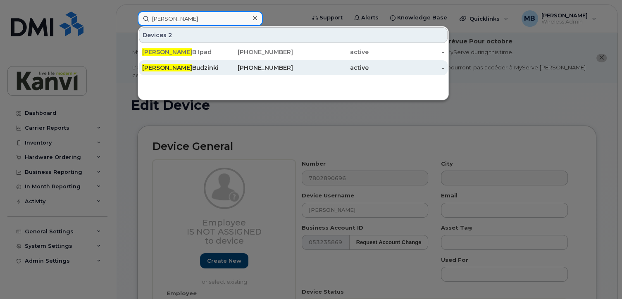
type input "cory"
click at [174, 65] on div "Cory Budzinki" at bounding box center [180, 68] width 76 height 8
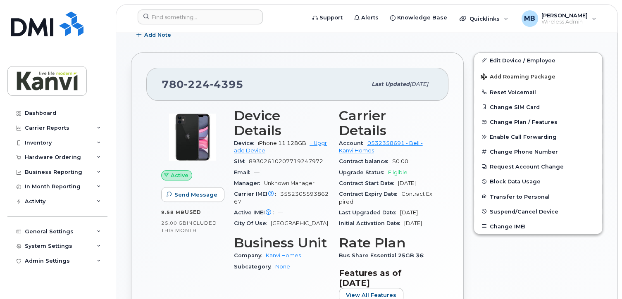
scroll to position [207, 0]
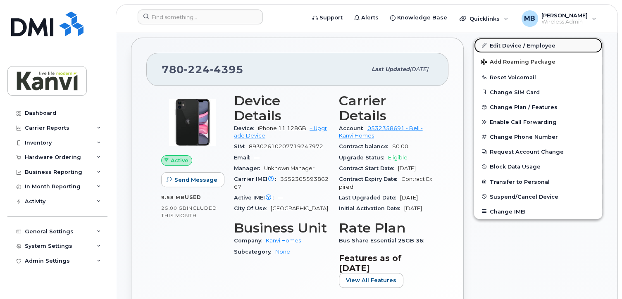
click at [533, 38] on link "Edit Device / Employee" at bounding box center [538, 45] width 128 height 15
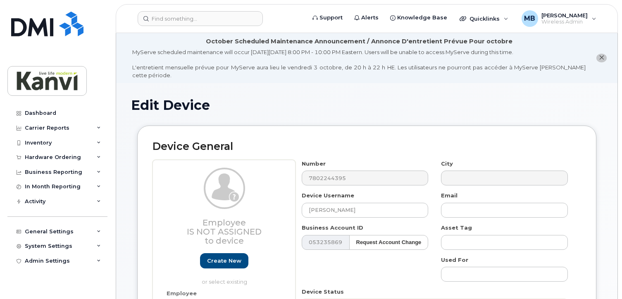
select select "19999667"
select select "20108006"
click at [340, 204] on input "[PERSON_NAME]" at bounding box center [365, 210] width 127 height 15
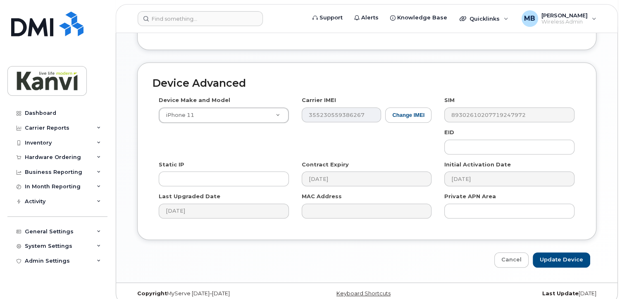
scroll to position [483, 0]
type input "[PERSON_NAME]"
click at [581, 252] on input "Update Device" at bounding box center [561, 259] width 57 height 15
type input "Saving..."
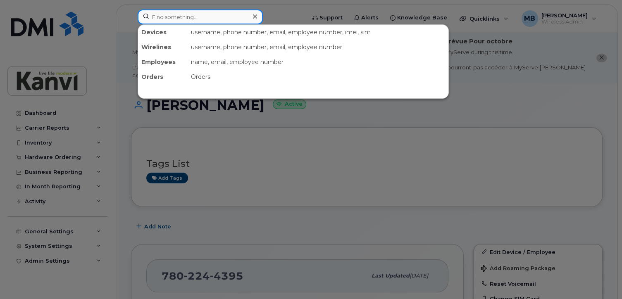
click at [172, 14] on input at bounding box center [200, 17] width 125 height 15
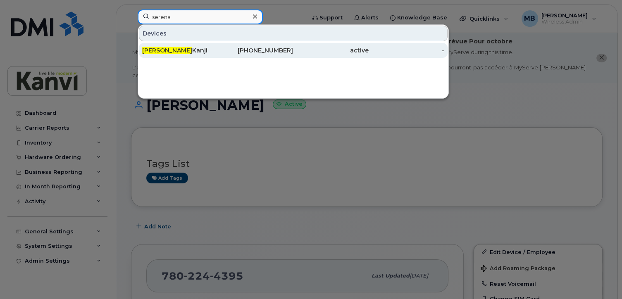
type input "serena"
click at [191, 52] on div "[PERSON_NAME]" at bounding box center [180, 50] width 76 height 8
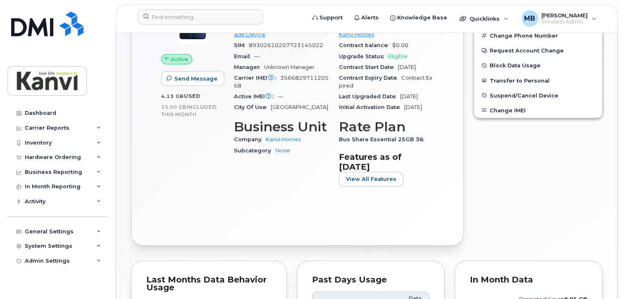
scroll to position [289, 0]
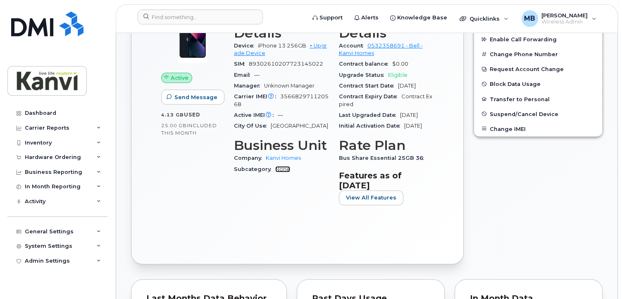
click at [282, 166] on link "None" at bounding box center [282, 169] width 15 height 6
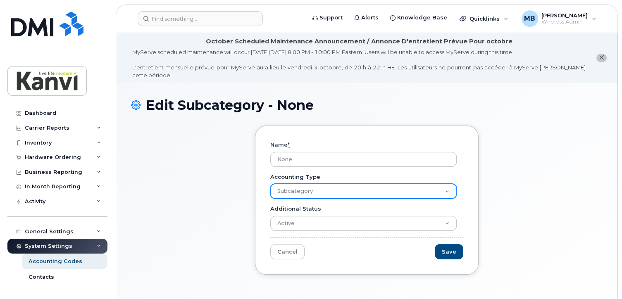
click at [448, 184] on select "Company Subcategory" at bounding box center [363, 191] width 186 height 15
click at [270, 184] on select "Company Subcategory" at bounding box center [363, 191] width 186 height 15
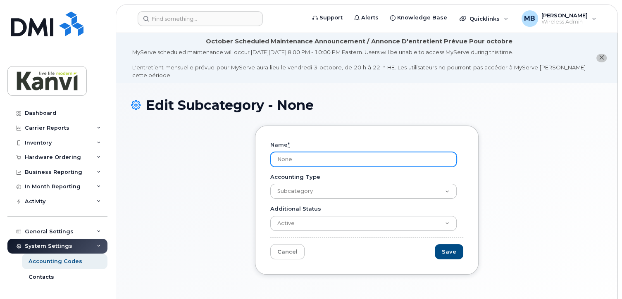
click at [337, 152] on input "None" at bounding box center [363, 159] width 186 height 15
type input "N"
type input "Relative"
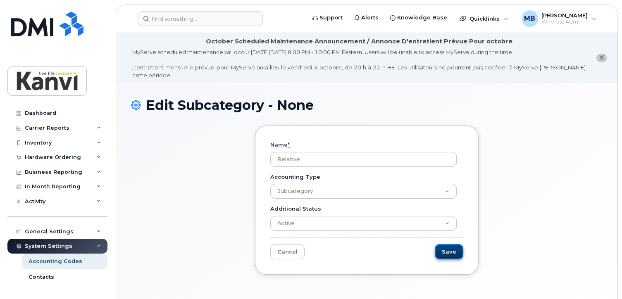
click at [456, 244] on input "Save" at bounding box center [449, 251] width 29 height 15
type input "Saving..."
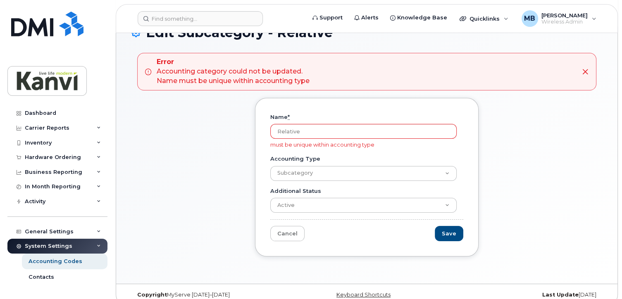
scroll to position [75, 0]
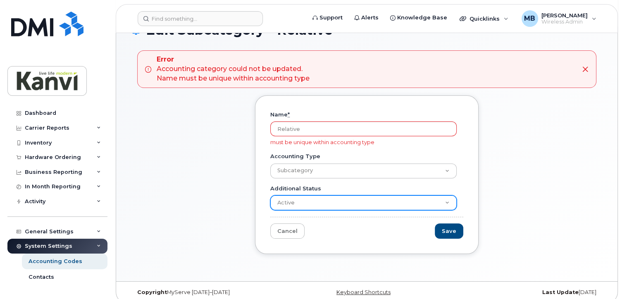
click at [445, 195] on select "Active Suspended Cancelled Closed" at bounding box center [363, 202] width 186 height 15
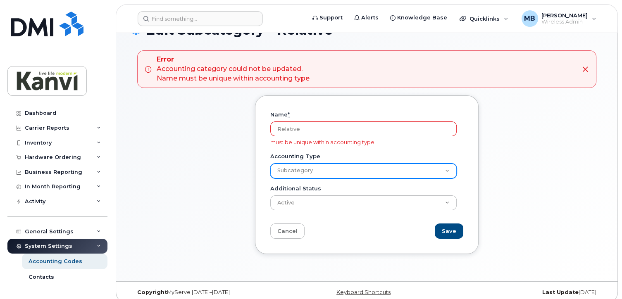
click at [445, 164] on select "Company Subcategory" at bounding box center [363, 171] width 186 height 15
select select "1916"
click at [270, 164] on select "Company Subcategory" at bounding box center [363, 171] width 186 height 15
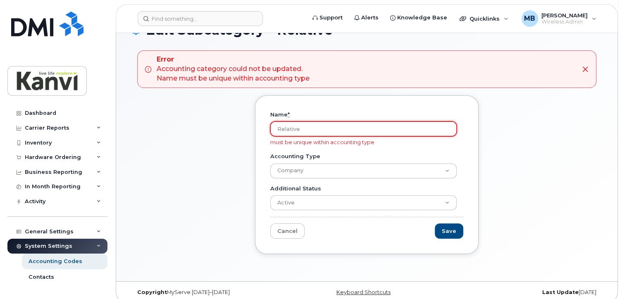
click at [372, 121] on input "Relative" at bounding box center [363, 128] width 186 height 15
click at [381, 121] on input "Relative" at bounding box center [363, 128] width 186 height 15
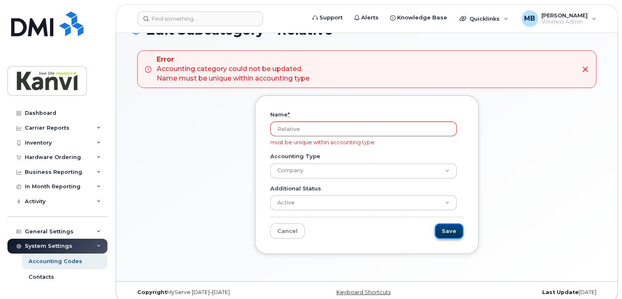
click at [455, 226] on input "Save" at bounding box center [449, 231] width 29 height 15
type input "Saving..."
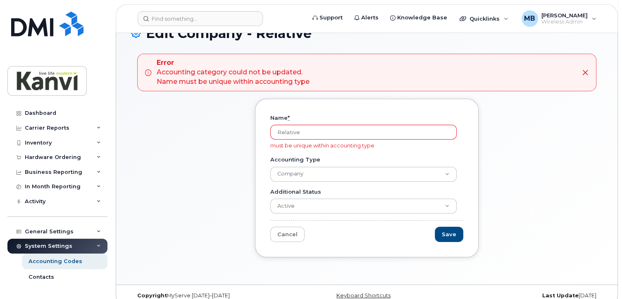
scroll to position [75, 0]
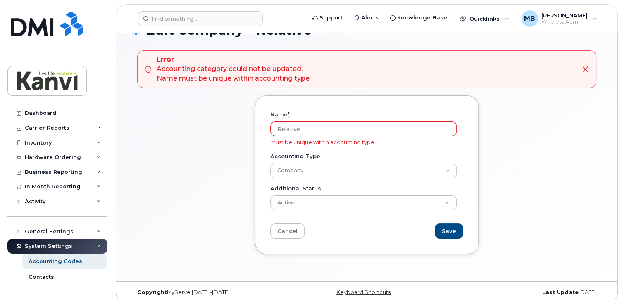
drag, startPoint x: 318, startPoint y: 121, endPoint x: 233, endPoint y: 112, distance: 85.2
click at [233, 112] on div "Name * Relative must be unique within accounting type Accounting Type Company S…" at bounding box center [366, 180] width 471 height 171
click at [195, 145] on div "Name * must be unique within accounting type Accounting Type Company Subcategor…" at bounding box center [366, 180] width 471 height 171
click at [452, 225] on input "Save" at bounding box center [449, 231] width 29 height 15
click at [319, 124] on input "Name *" at bounding box center [363, 128] width 186 height 15
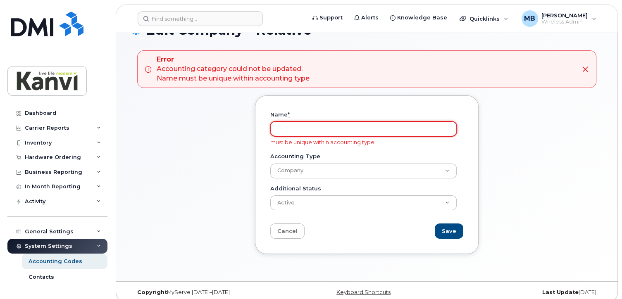
type input "Relative"
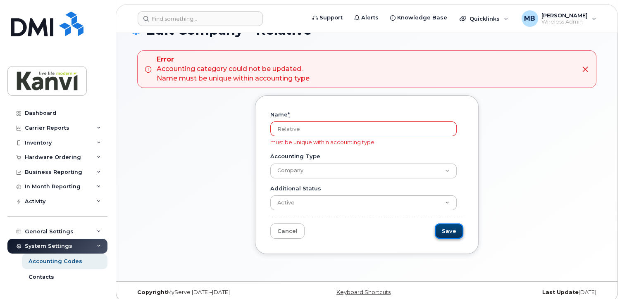
click at [443, 226] on input "Save" at bounding box center [449, 231] width 29 height 15
type input "Saving..."
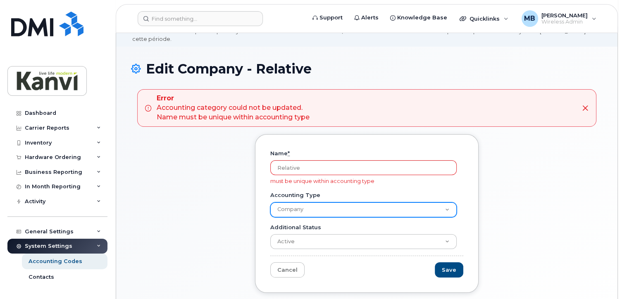
scroll to position [75, 0]
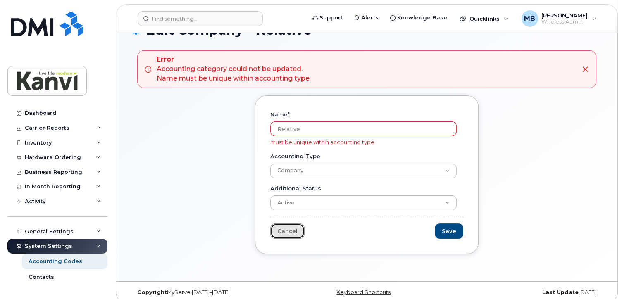
click at [288, 224] on link "Cancel" at bounding box center [287, 231] width 34 height 15
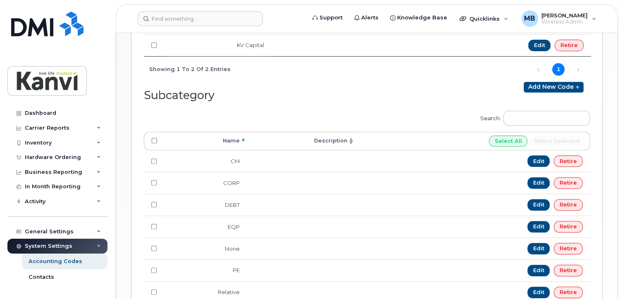
scroll to position [331, 0]
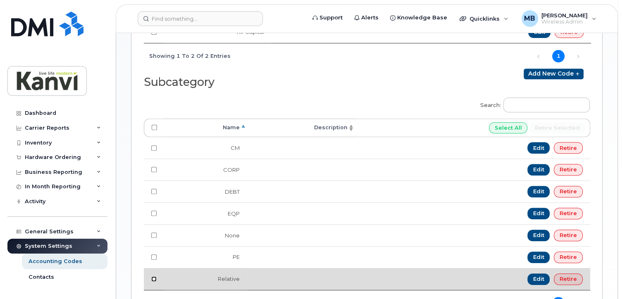
click at [152, 276] on input "checkbox" at bounding box center [153, 278] width 5 height 5
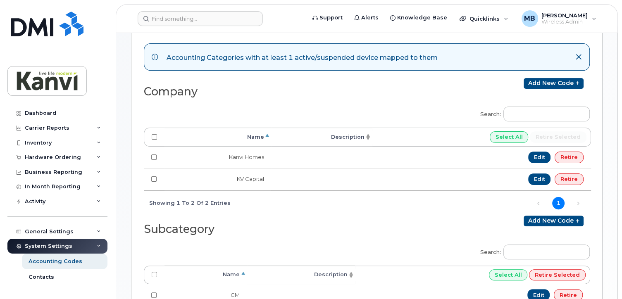
scroll to position [142, 0]
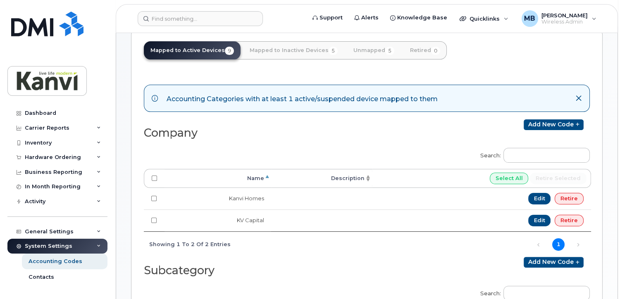
click at [580, 95] on icon at bounding box center [578, 98] width 7 height 7
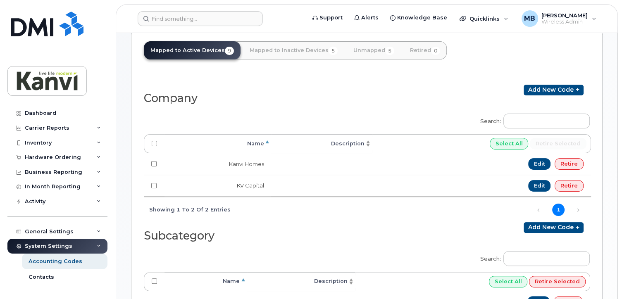
click at [255, 222] on div "Subcategory" at bounding box center [255, 234] width 223 height 24
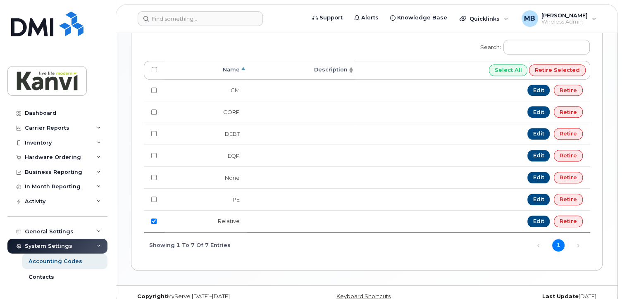
scroll to position [355, 0]
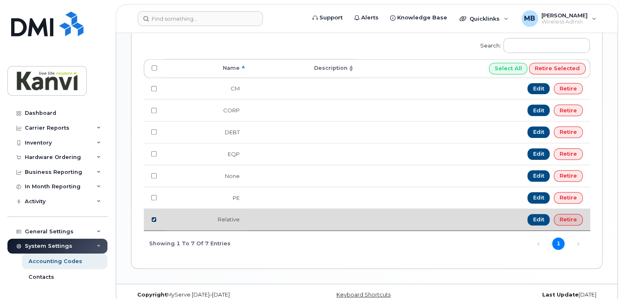
click at [153, 217] on input "checkbox" at bounding box center [153, 219] width 5 height 5
checkbox input "false"
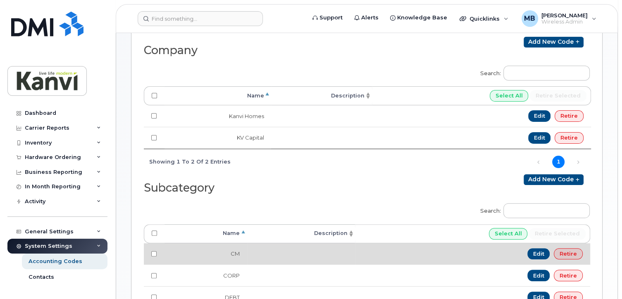
scroll to position [25, 0]
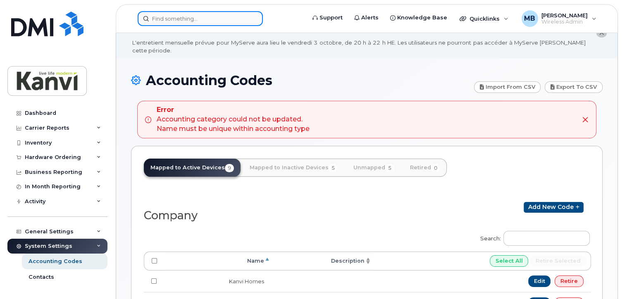
click at [172, 22] on input at bounding box center [200, 18] width 125 height 15
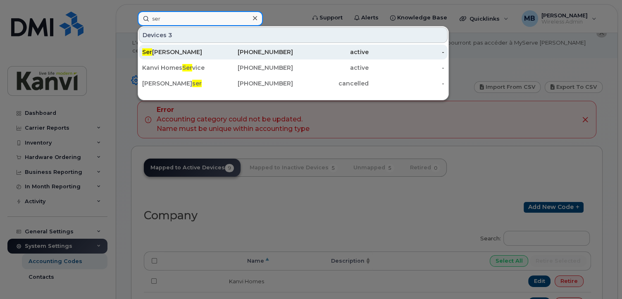
type input "ser"
click at [172, 52] on div "Ser ena Kanji" at bounding box center [180, 52] width 76 height 8
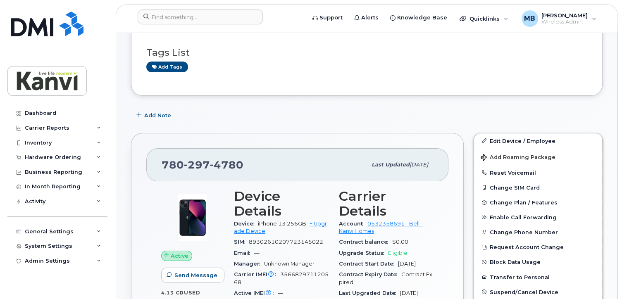
scroll to position [165, 0]
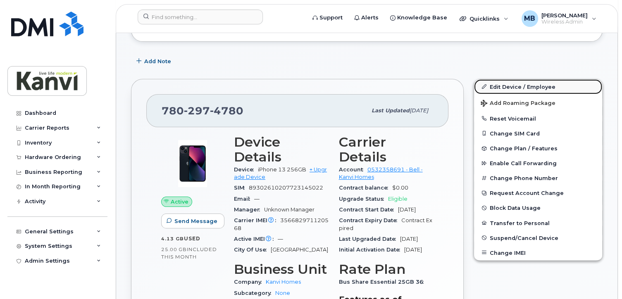
click at [511, 79] on link "Edit Device / Employee" at bounding box center [538, 86] width 128 height 15
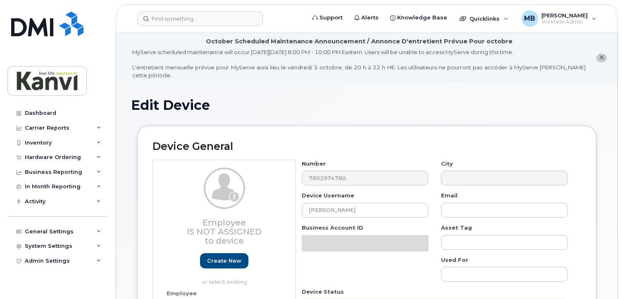
select select "19999667"
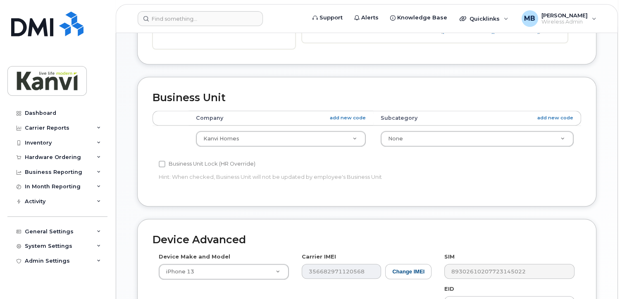
scroll to position [331, 0]
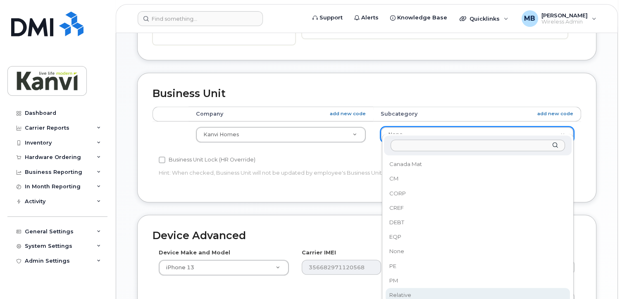
select select "20108005"
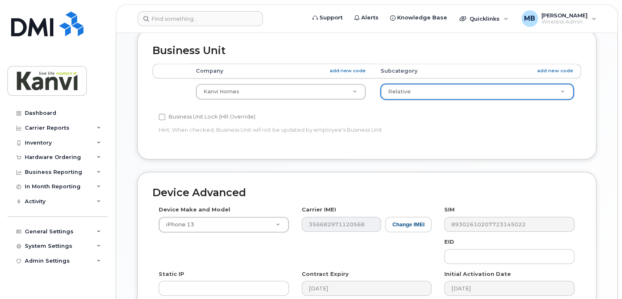
scroll to position [455, 0]
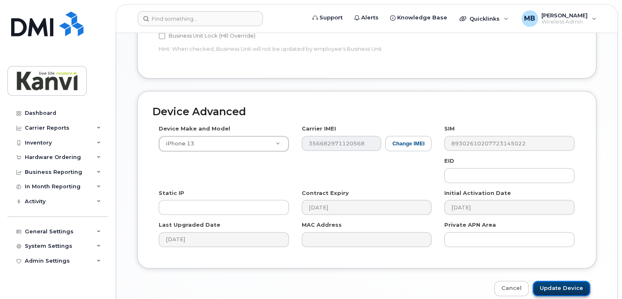
click at [555, 282] on input "Update Device" at bounding box center [561, 288] width 57 height 15
type input "Saving..."
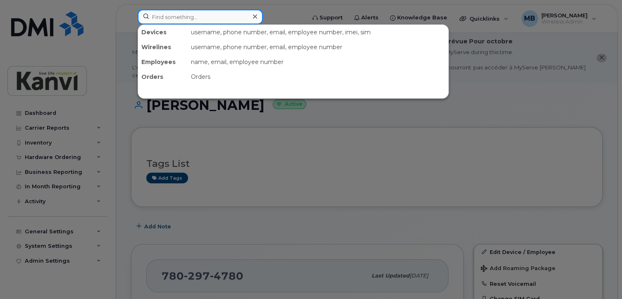
click at [169, 19] on input at bounding box center [200, 17] width 125 height 15
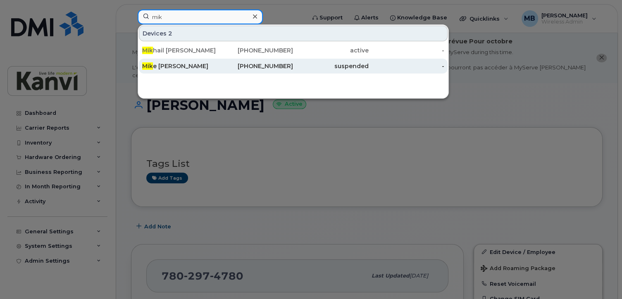
type input "mik"
click at [144, 64] on span "Mik" at bounding box center [147, 65] width 11 height 7
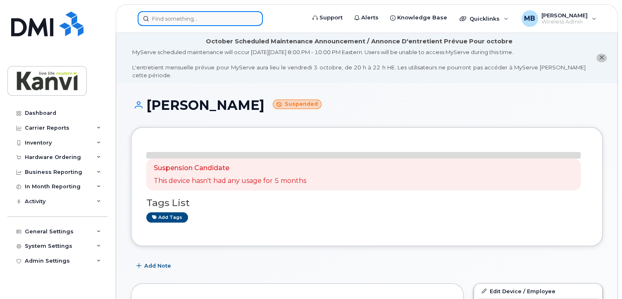
click at [203, 18] on input at bounding box center [200, 18] width 125 height 15
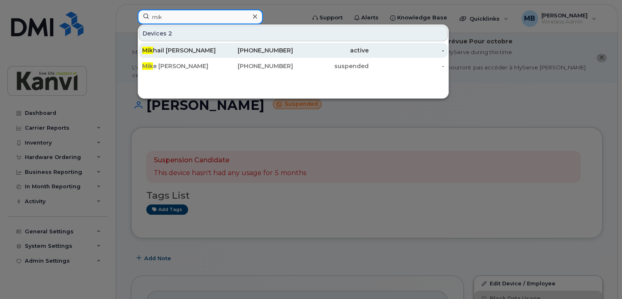
type input "mik"
click at [145, 47] on span "Mik" at bounding box center [147, 50] width 11 height 7
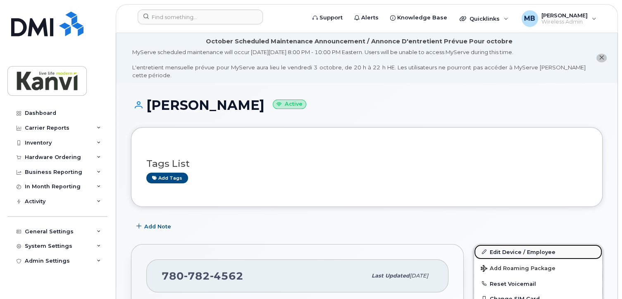
click at [502, 245] on link "Edit Device / Employee" at bounding box center [538, 252] width 128 height 15
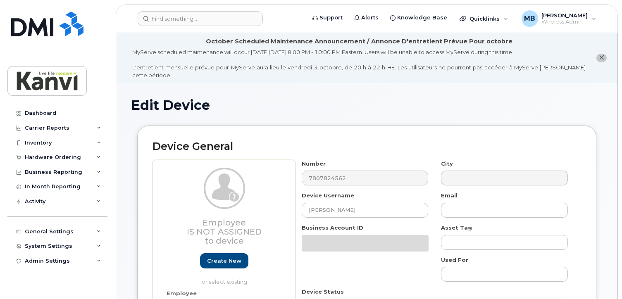
select select "19999667"
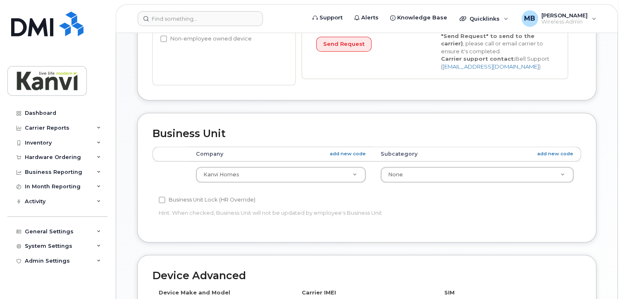
scroll to position [331, 0]
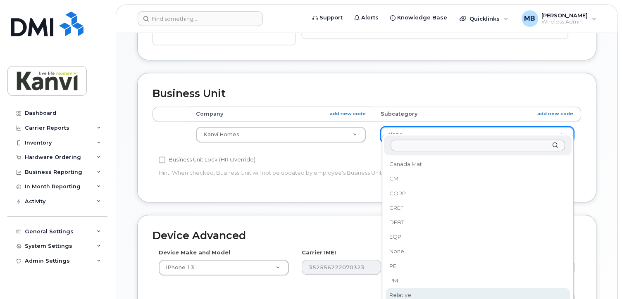
select select "20108005"
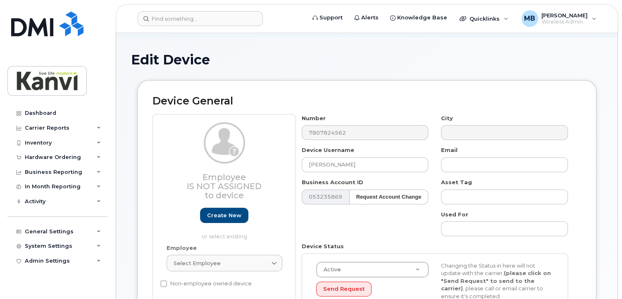
scroll to position [0, 0]
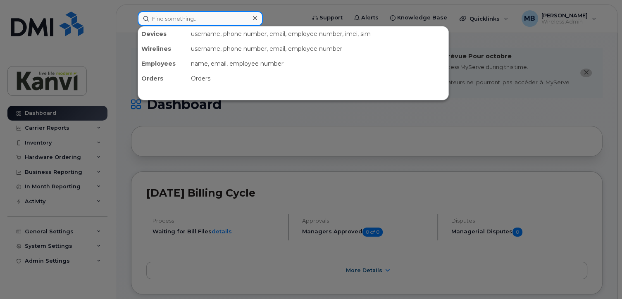
click at [162, 14] on input at bounding box center [200, 18] width 125 height 15
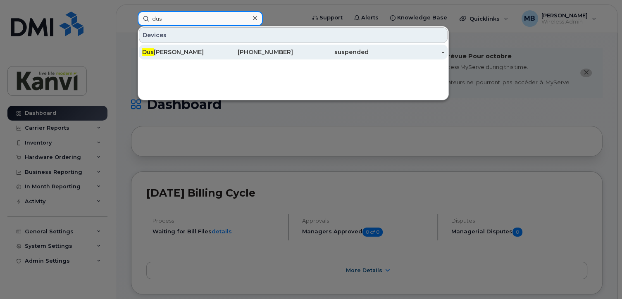
type input "dus"
click at [155, 55] on div "Dus tin Hartley" at bounding box center [180, 52] width 76 height 8
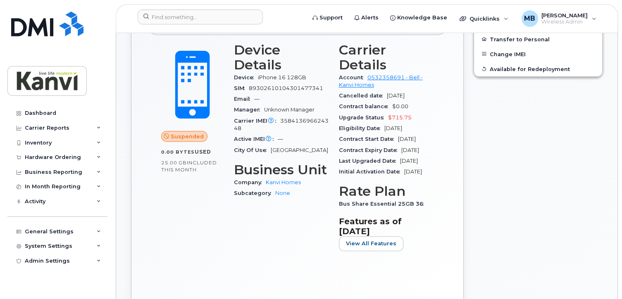
scroll to position [124, 0]
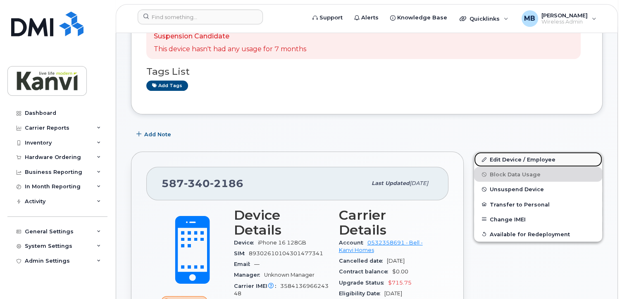
click at [517, 152] on link "Edit Device / Employee" at bounding box center [538, 159] width 128 height 15
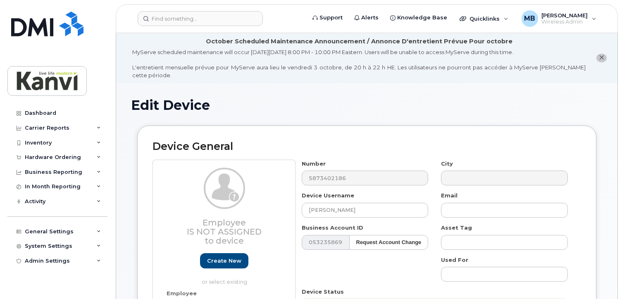
select select "19999667"
select select "20108006"
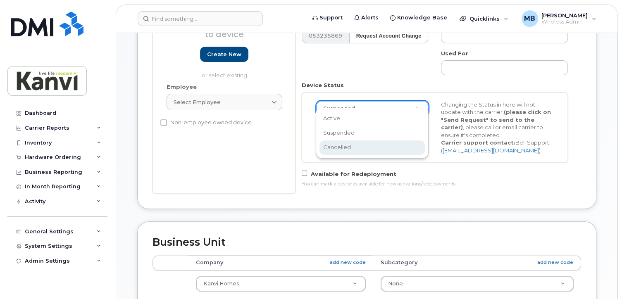
scroll to position [0, 2]
select select "cancelled"
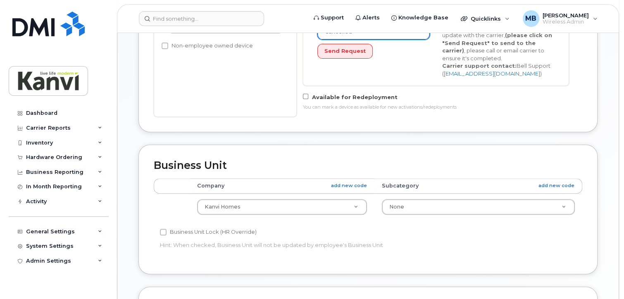
scroll to position [137, 0]
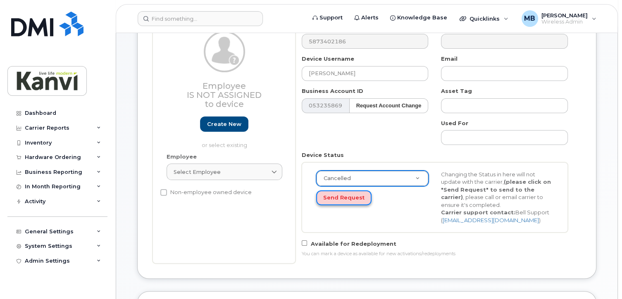
click at [349, 190] on button "Send Request" at bounding box center [343, 197] width 55 height 15
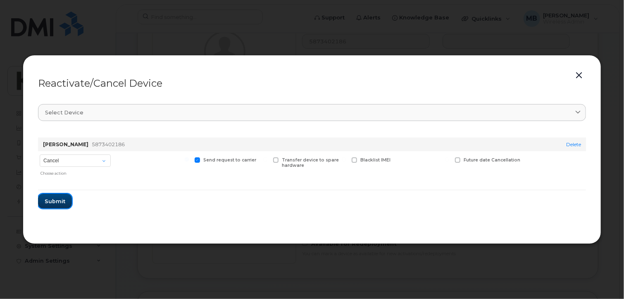
click at [48, 200] on span "Submit" at bounding box center [55, 202] width 21 height 8
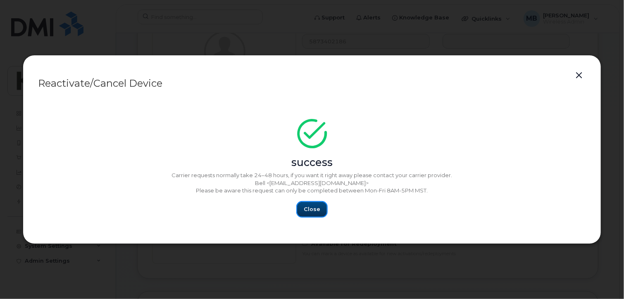
click at [305, 208] on span "Close" at bounding box center [312, 209] width 17 height 8
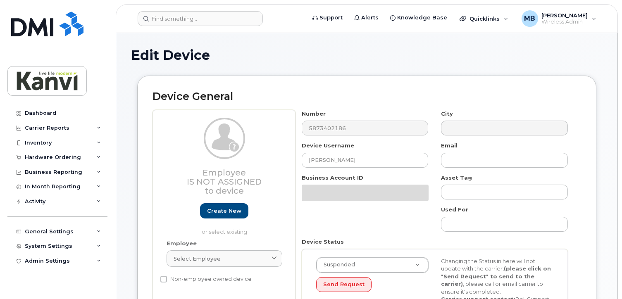
select select "19999667"
select select "20108006"
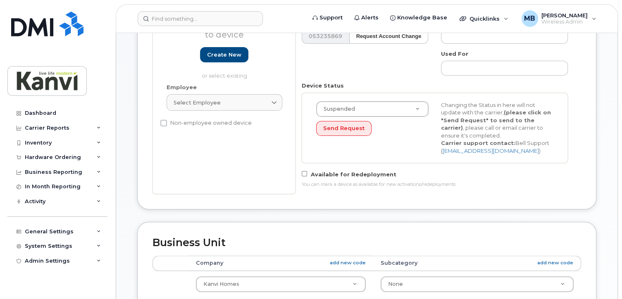
scroll to position [207, 0]
click at [594, 20] on div "MB [PERSON_NAME] Wireless Admin" at bounding box center [559, 18] width 86 height 17
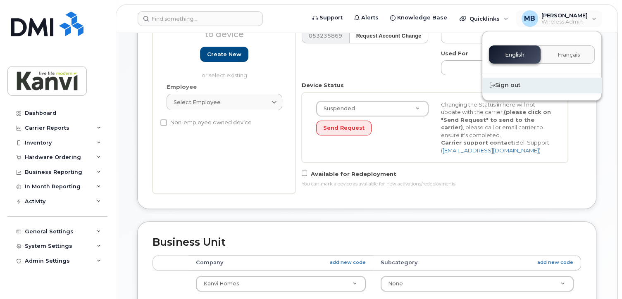
click at [506, 84] on div "Sign out" at bounding box center [541, 85] width 119 height 15
